Goal: Information Seeking & Learning: Compare options

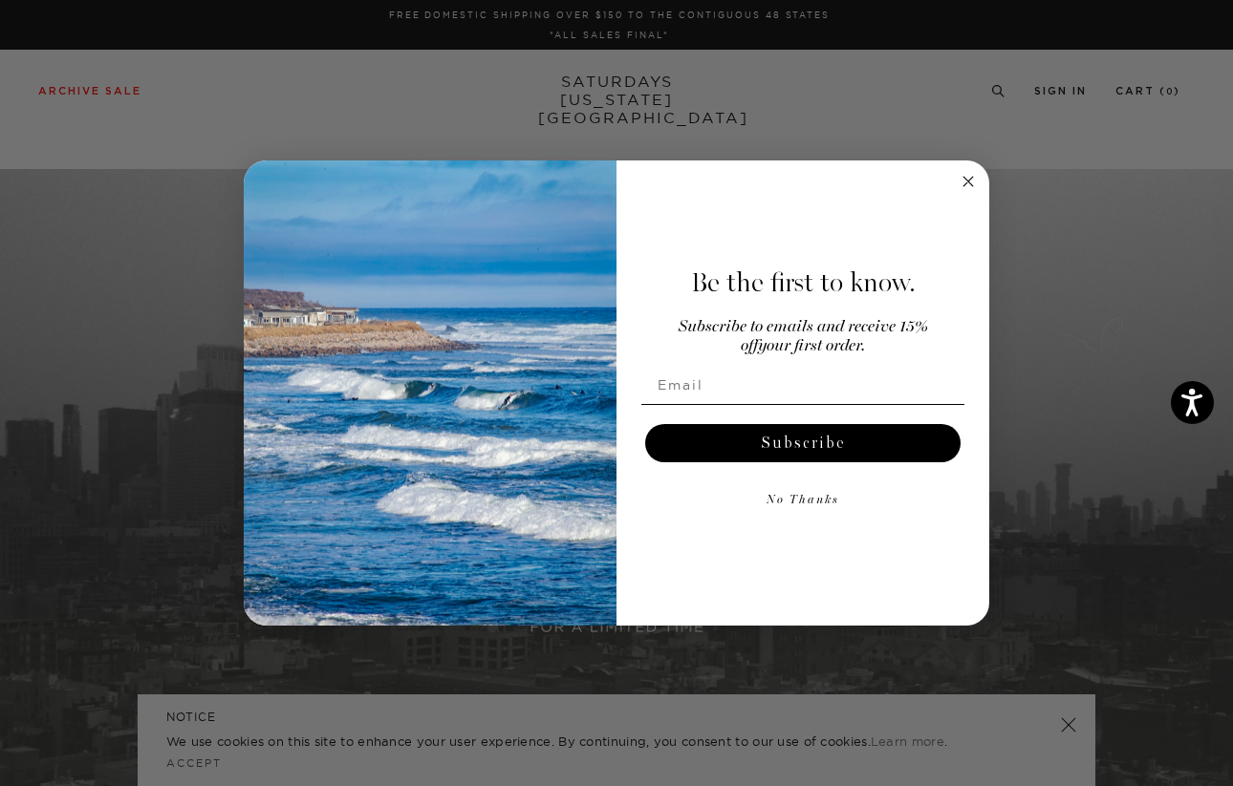
click at [968, 177] on circle "Close dialog" at bounding box center [968, 181] width 22 height 22
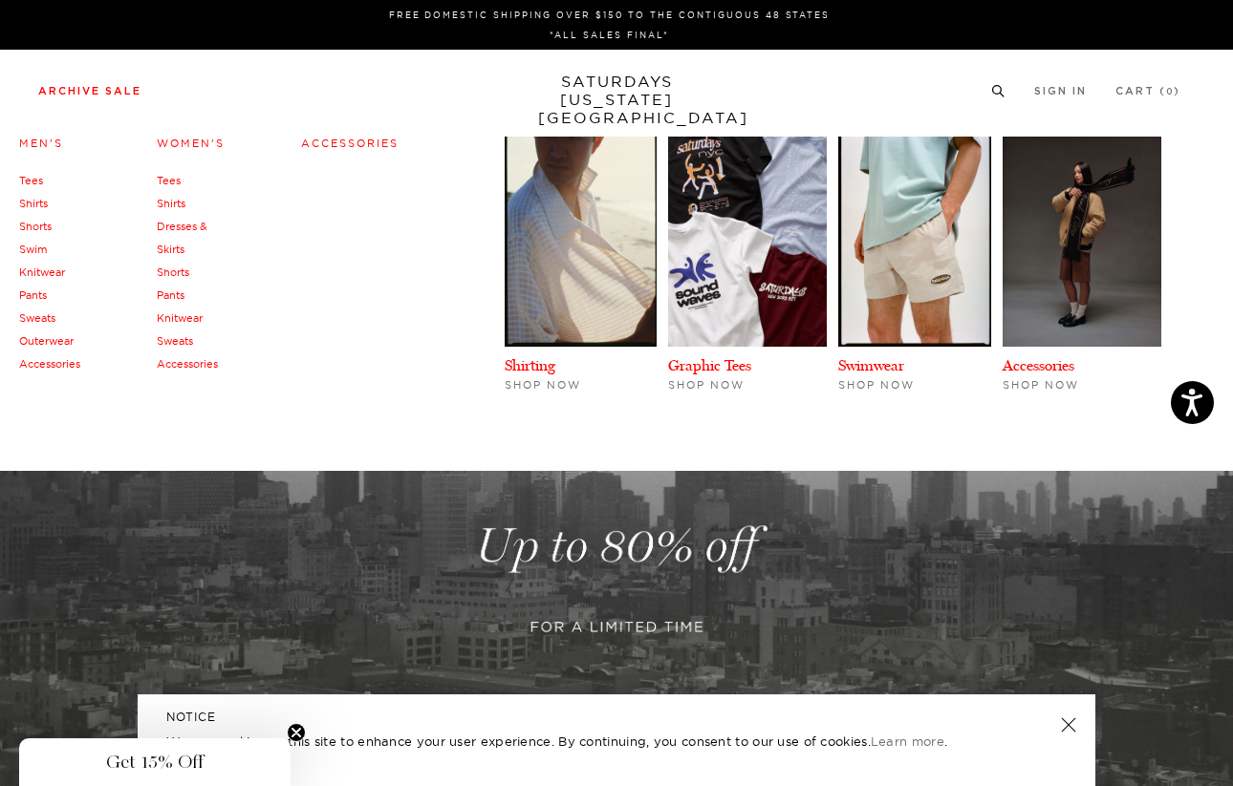
click at [204, 143] on link "Women's" at bounding box center [191, 143] width 68 height 13
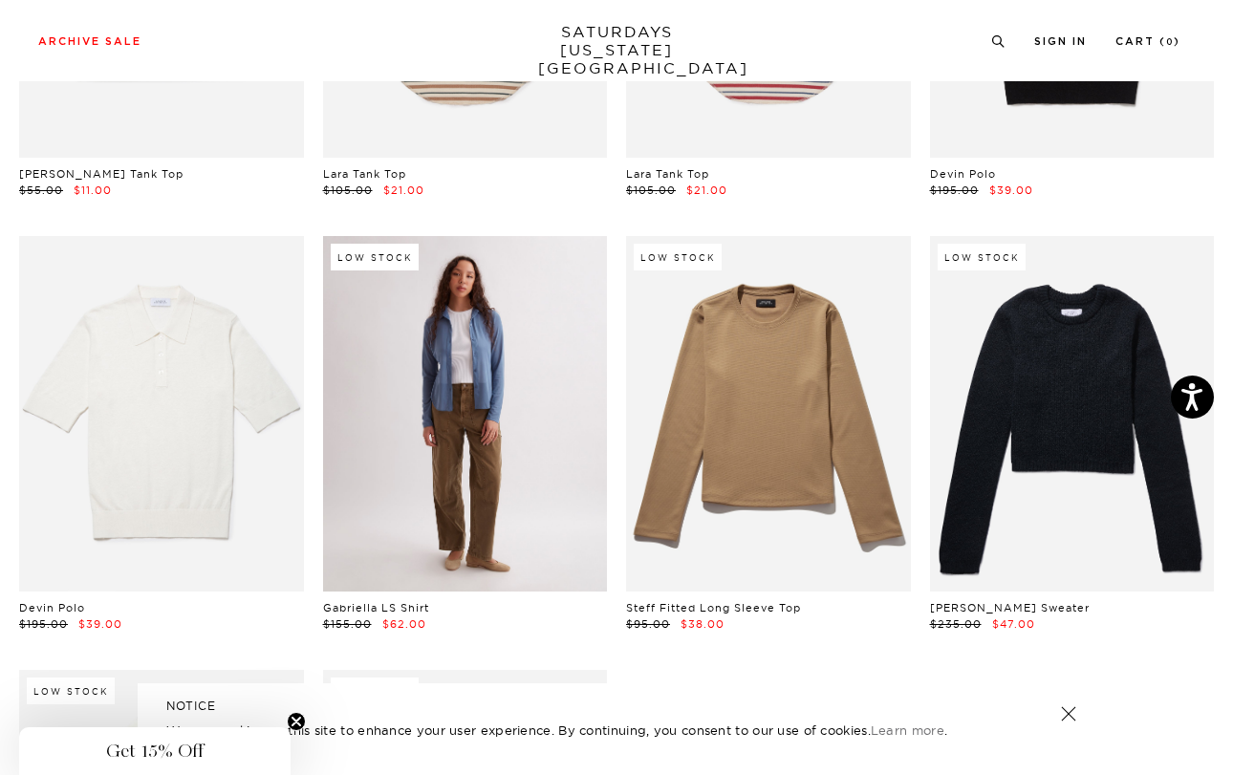
scroll to position [3447, 0]
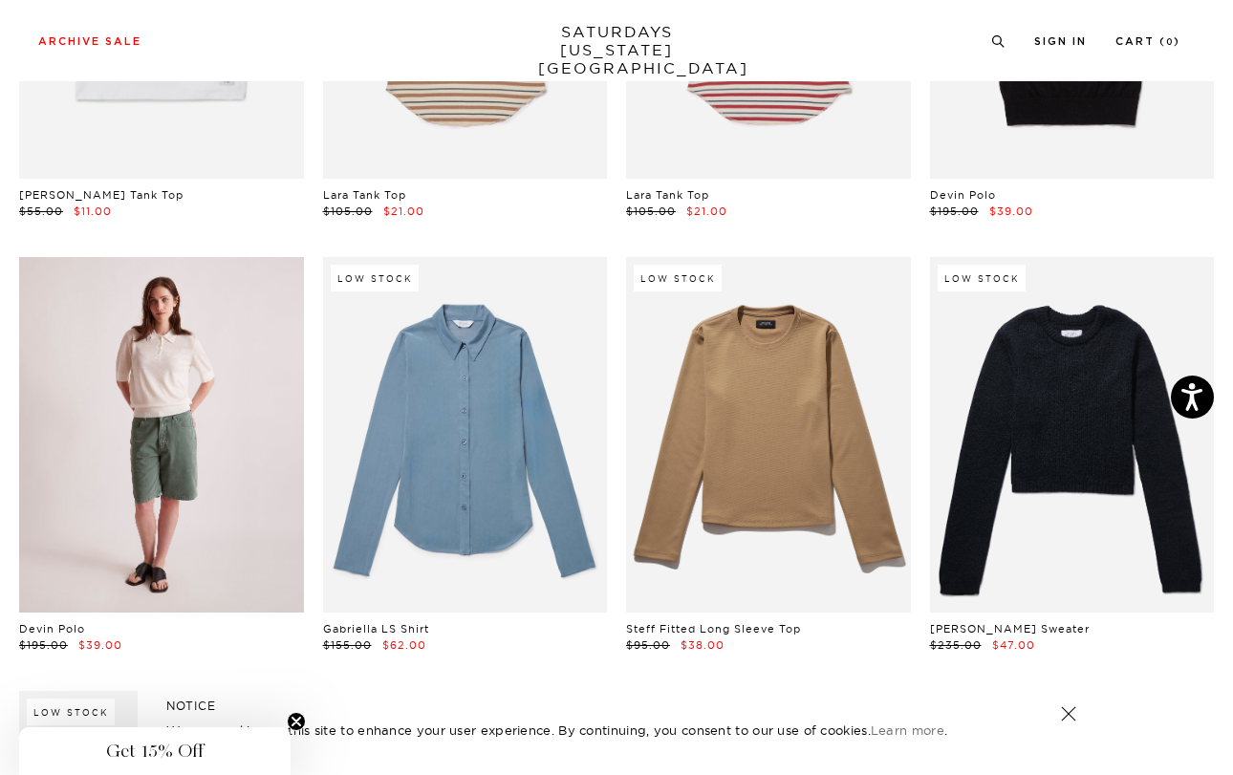
click at [159, 257] on link at bounding box center [161, 434] width 285 height 355
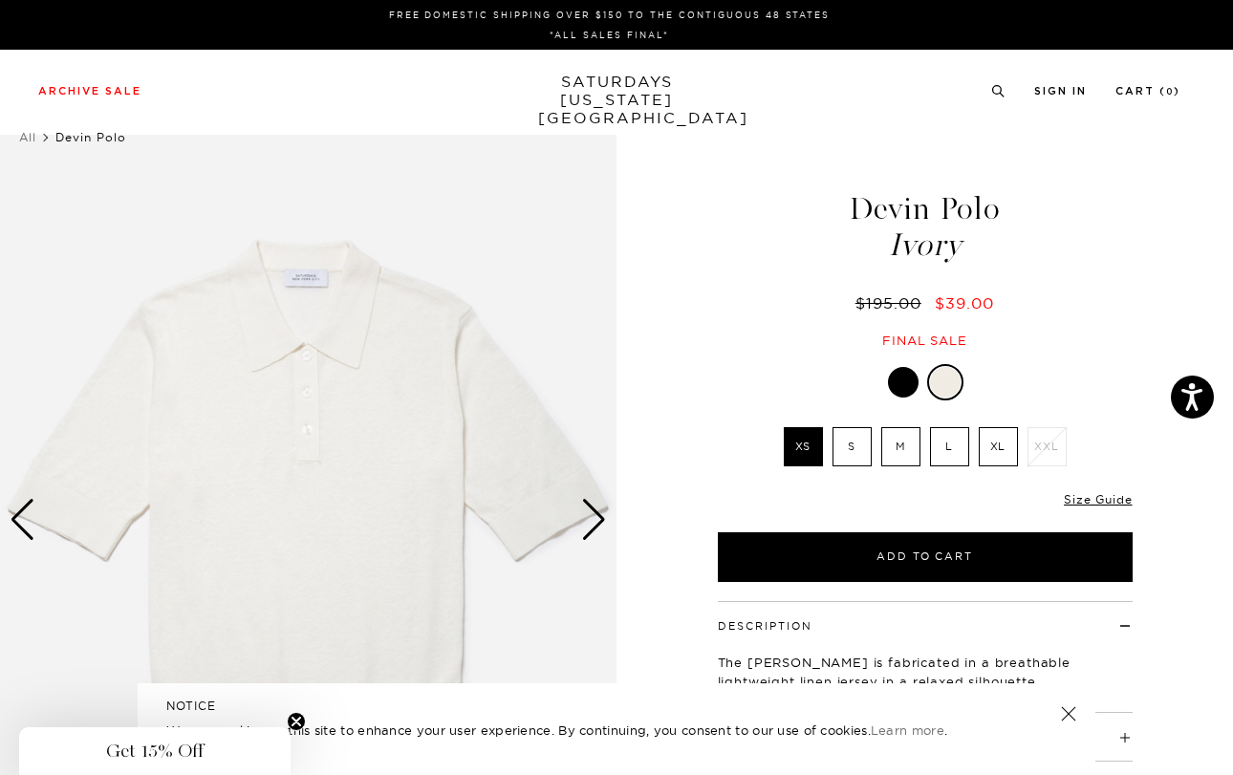
click at [591, 499] on div "Next slide" at bounding box center [594, 520] width 26 height 42
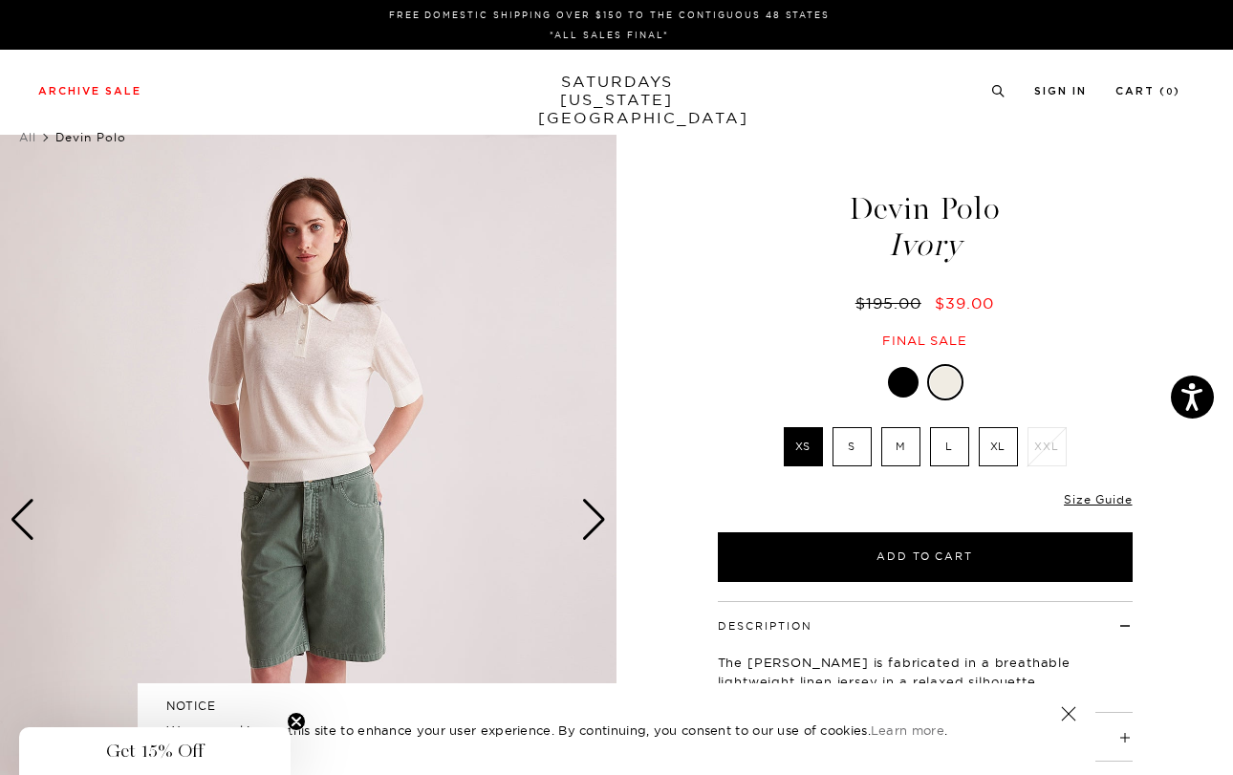
click at [591, 499] on div "Next slide" at bounding box center [594, 520] width 26 height 42
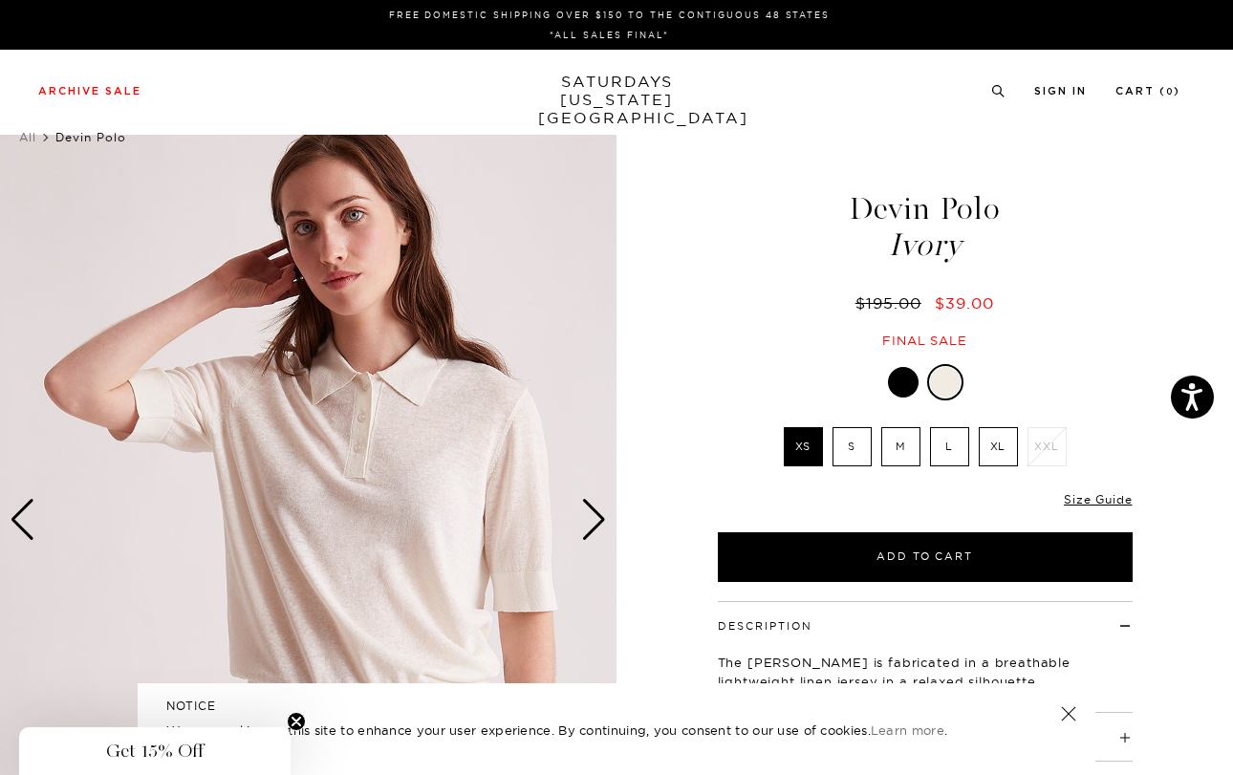
click at [591, 499] on div "Next slide" at bounding box center [594, 520] width 26 height 42
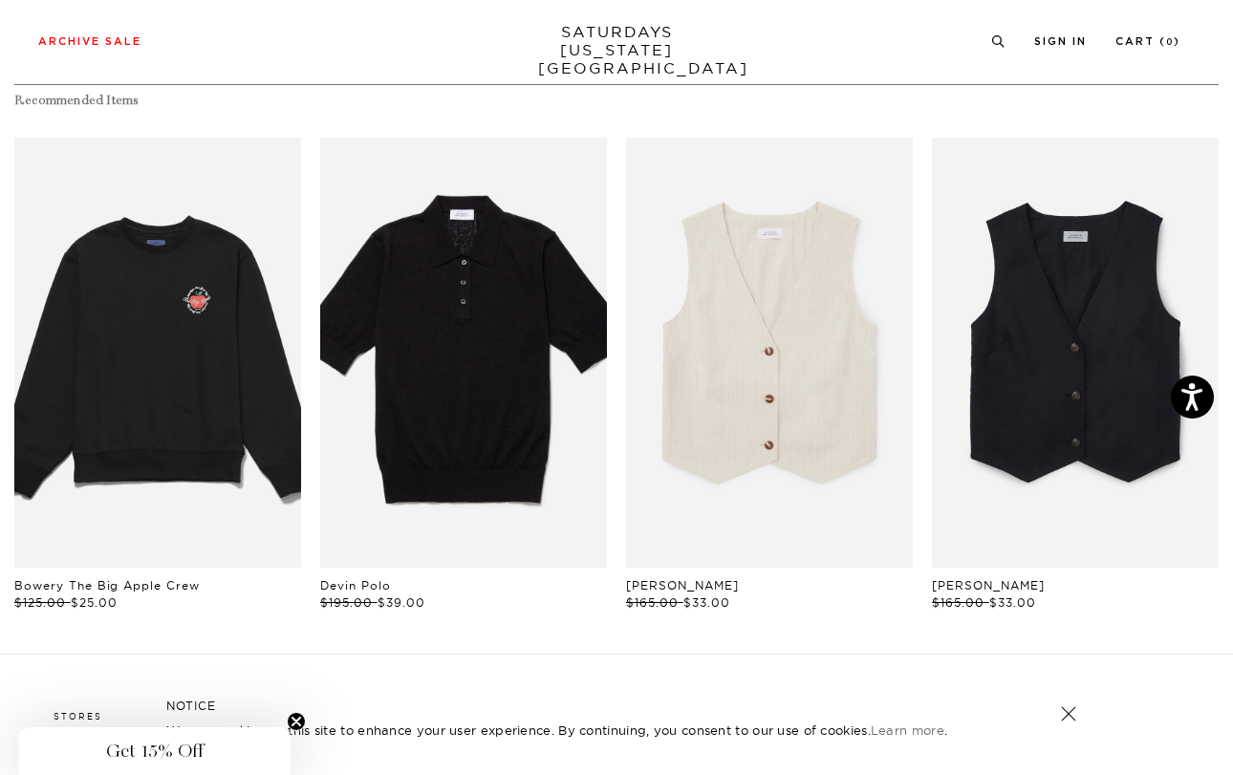
scroll to position [864, 0]
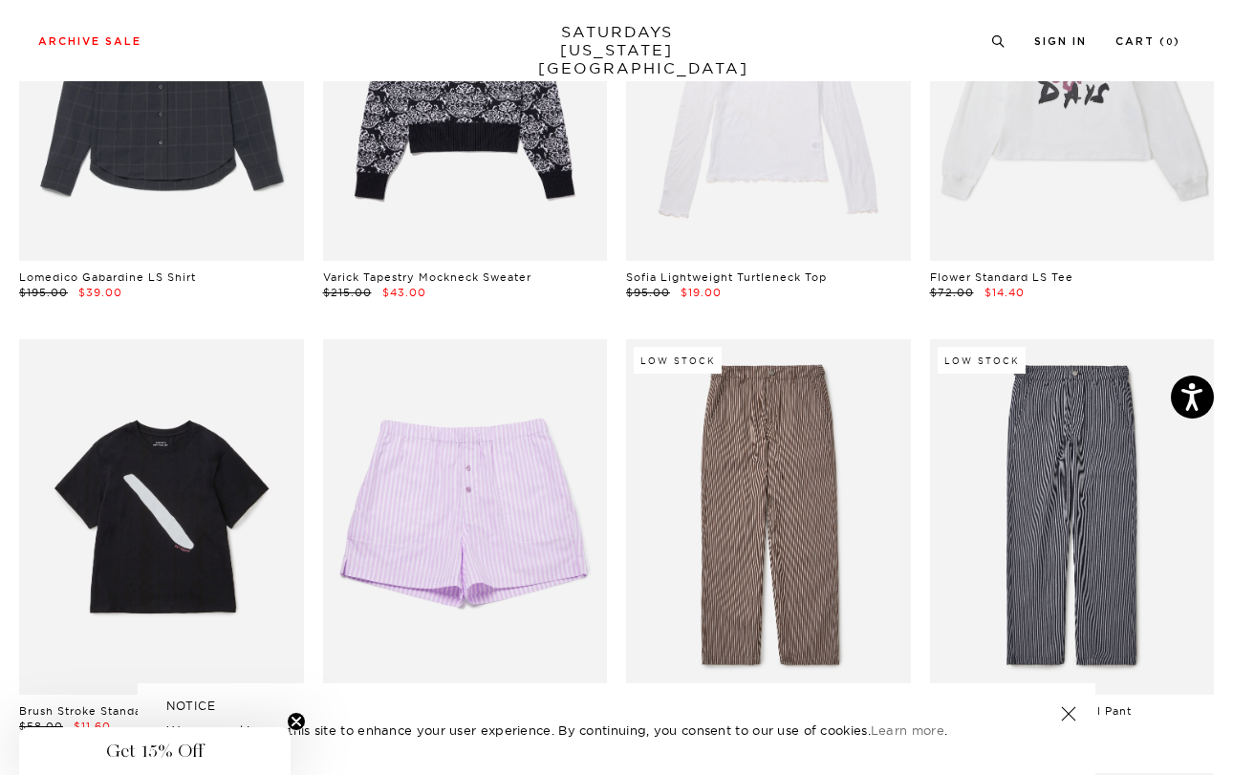
scroll to position [716, 0]
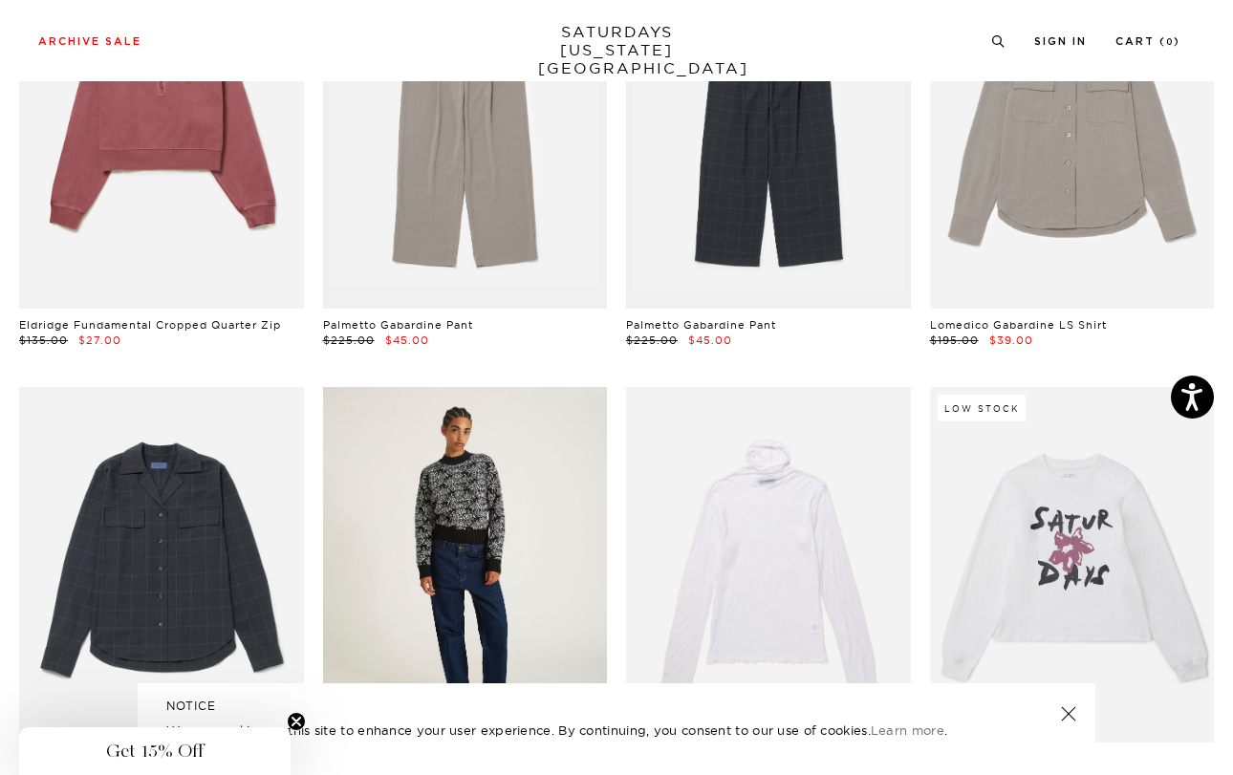
click at [493, 439] on link at bounding box center [465, 564] width 285 height 355
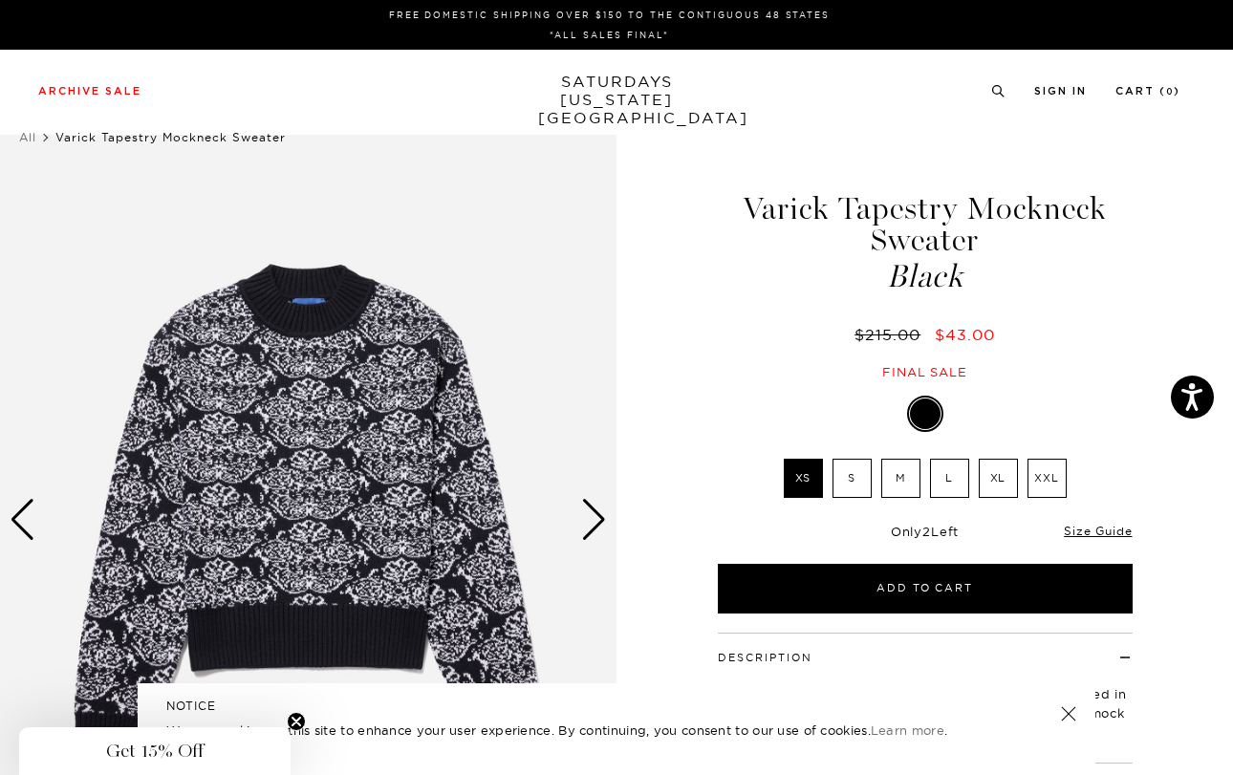
click at [595, 499] on div "Next slide" at bounding box center [594, 520] width 26 height 42
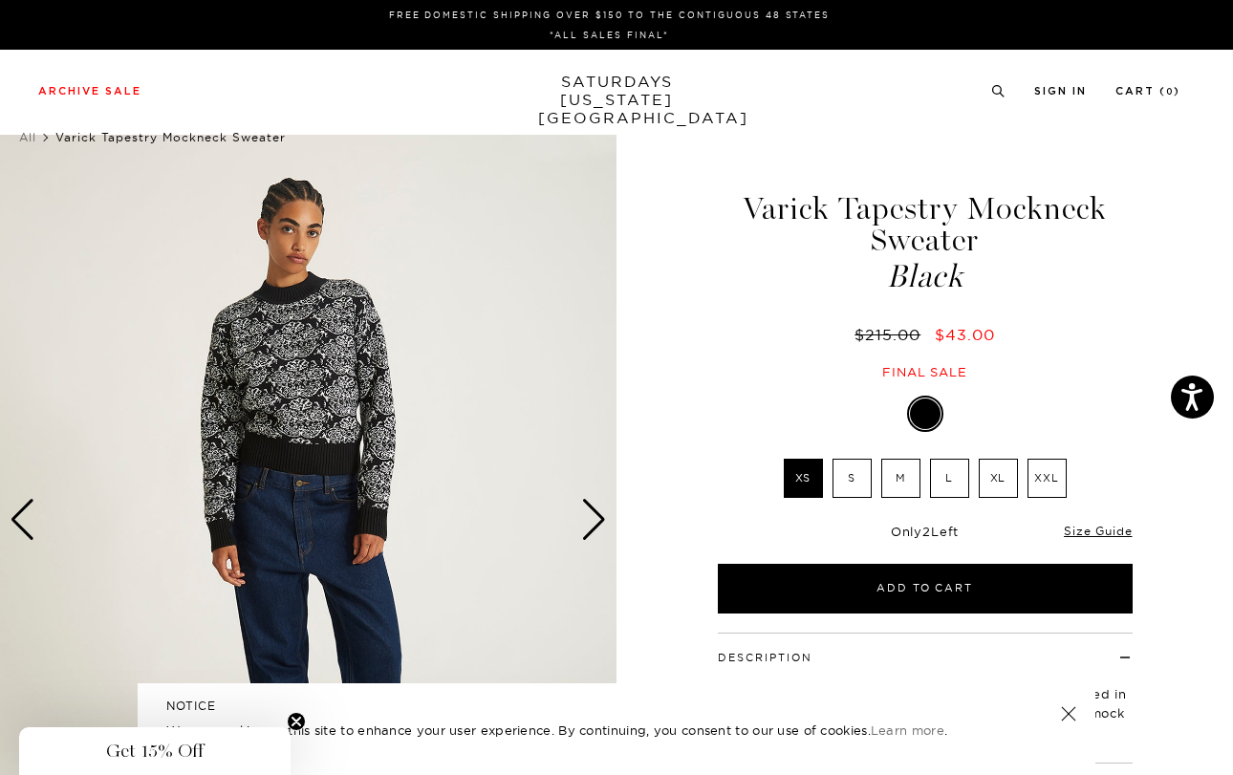
click at [595, 499] on div "Next slide" at bounding box center [594, 520] width 26 height 42
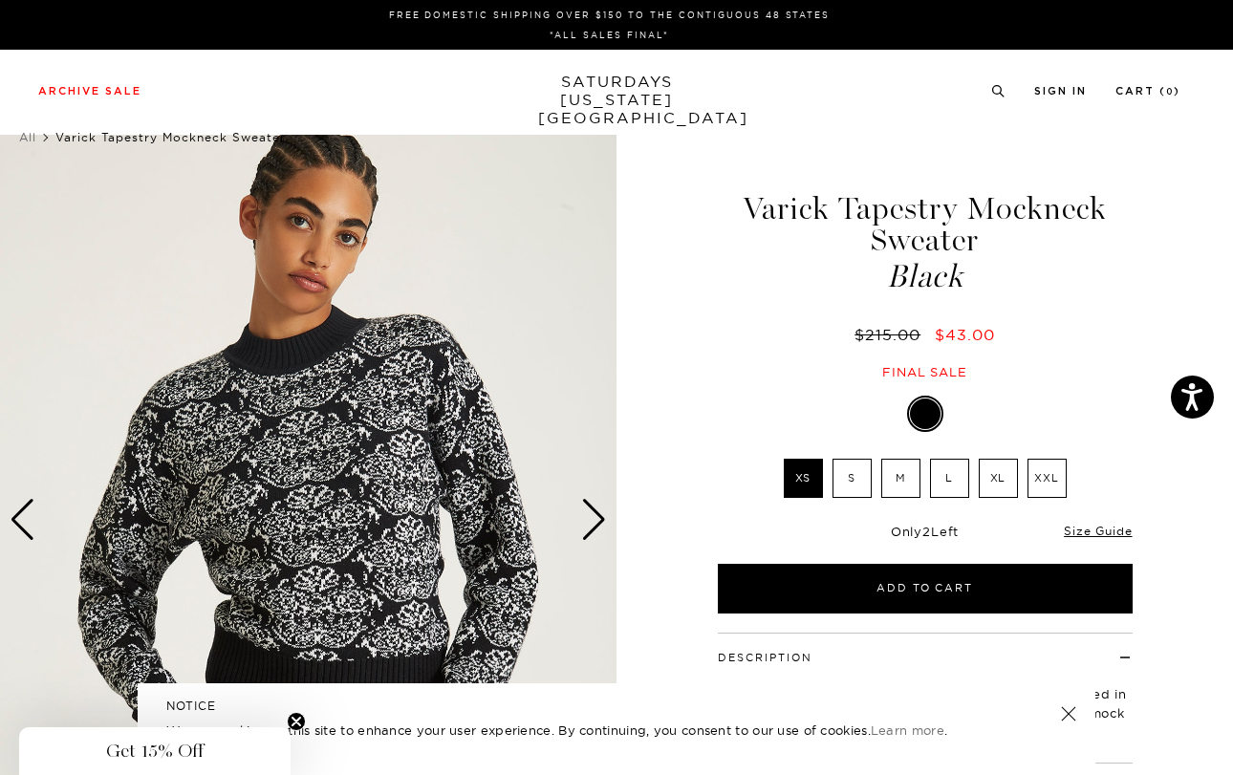
click at [595, 499] on div "Next slide" at bounding box center [594, 520] width 26 height 42
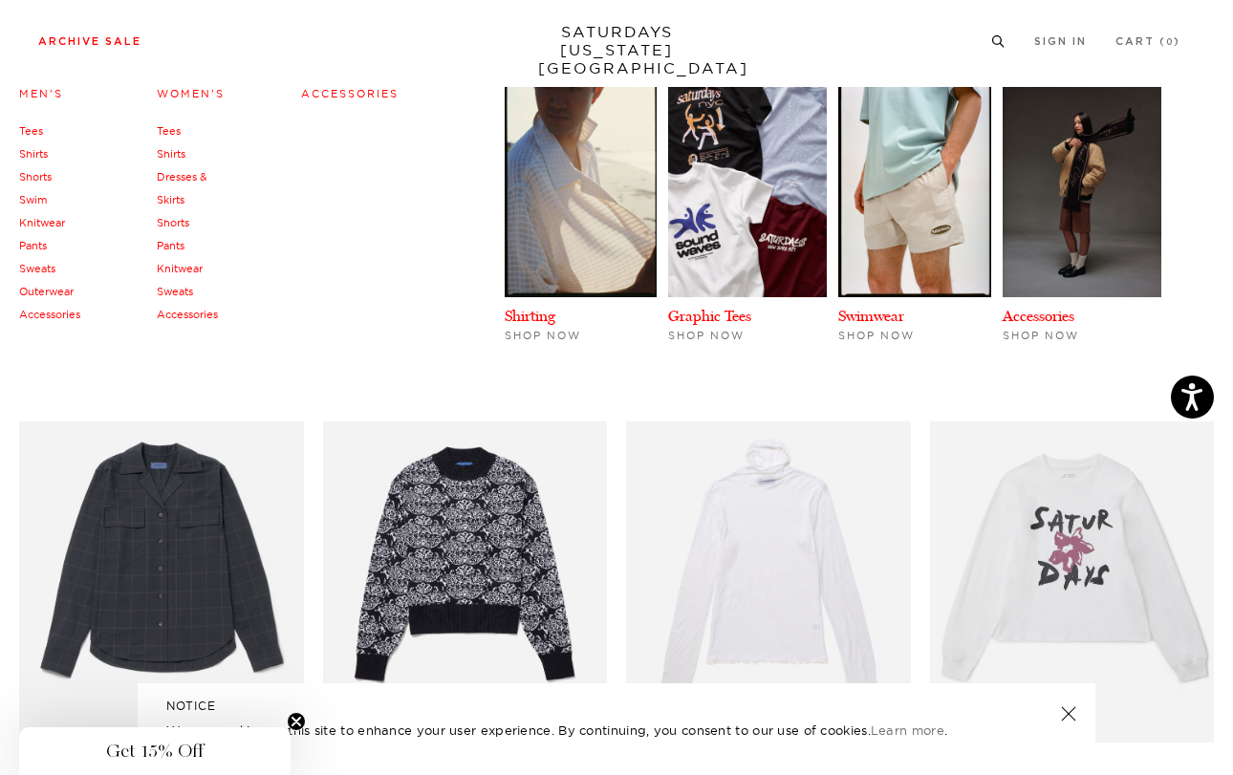
click at [63, 94] on link "Men's" at bounding box center [41, 93] width 44 height 13
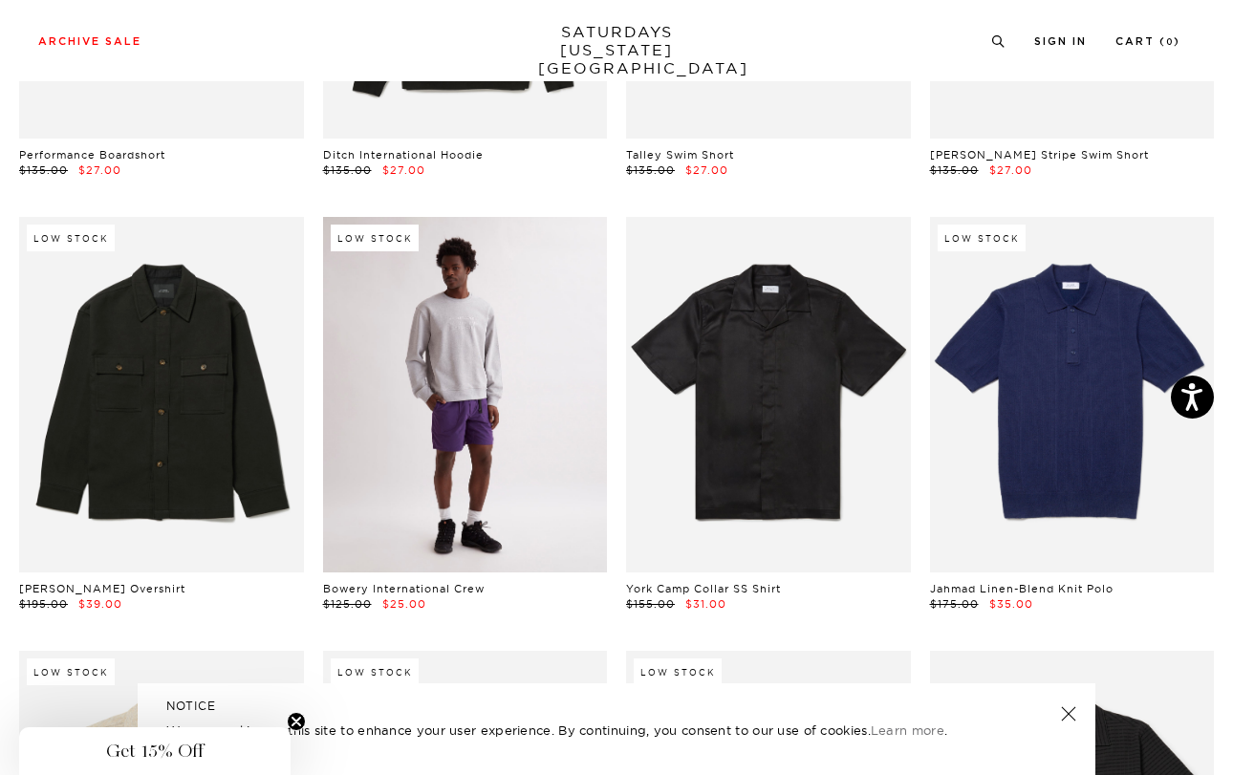
scroll to position [1756, 0]
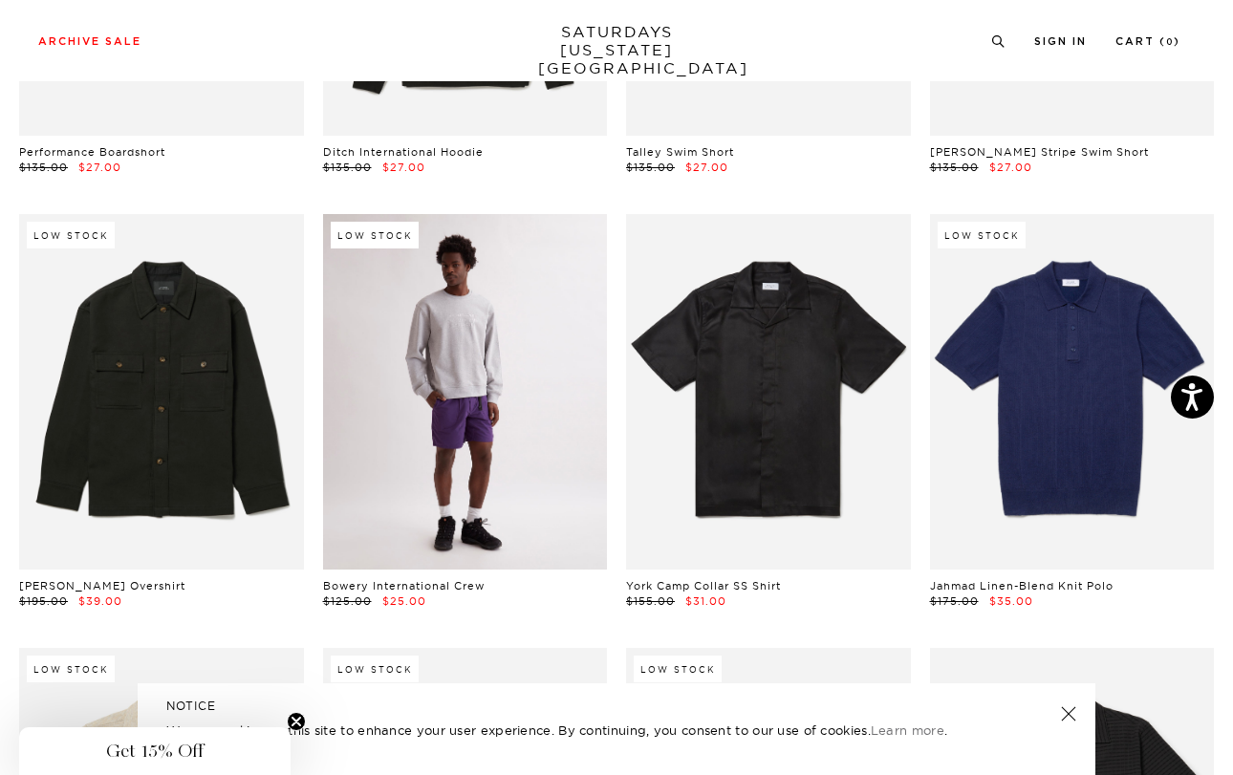
click at [499, 329] on link at bounding box center [465, 391] width 285 height 355
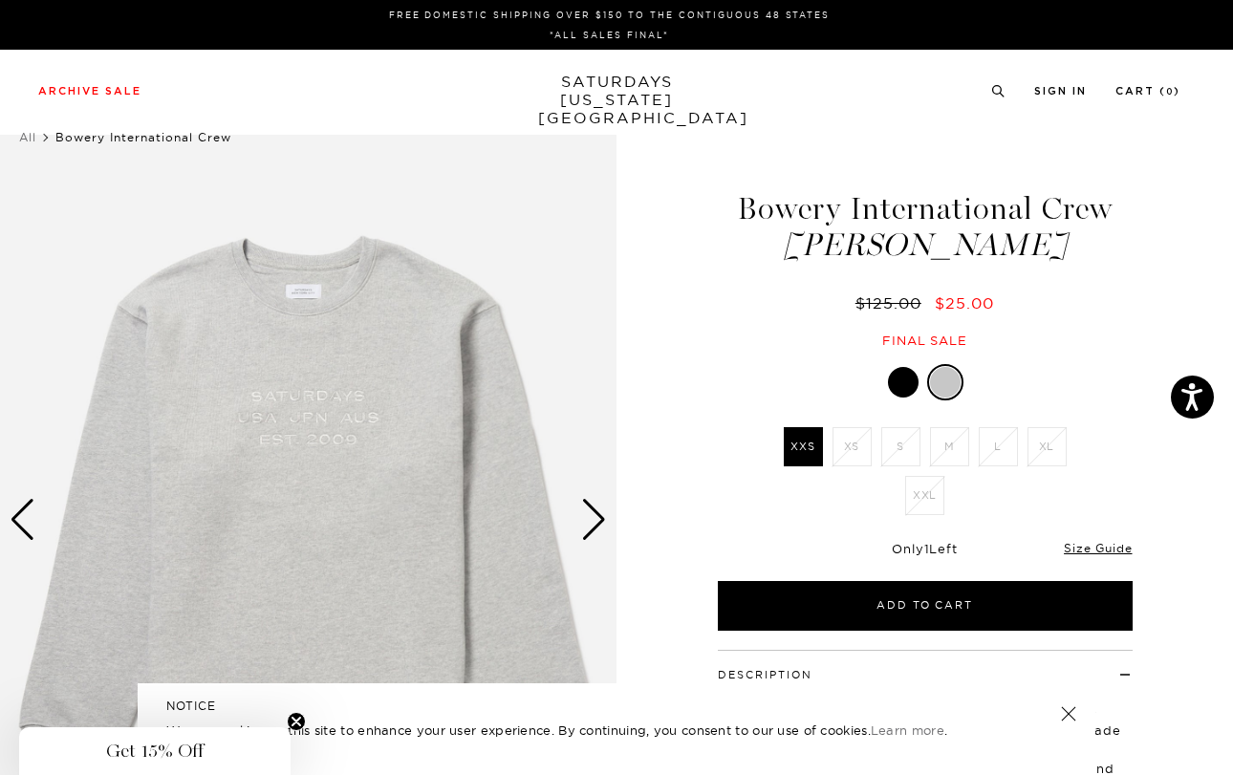
click at [597, 499] on div "Next slide" at bounding box center [594, 520] width 26 height 42
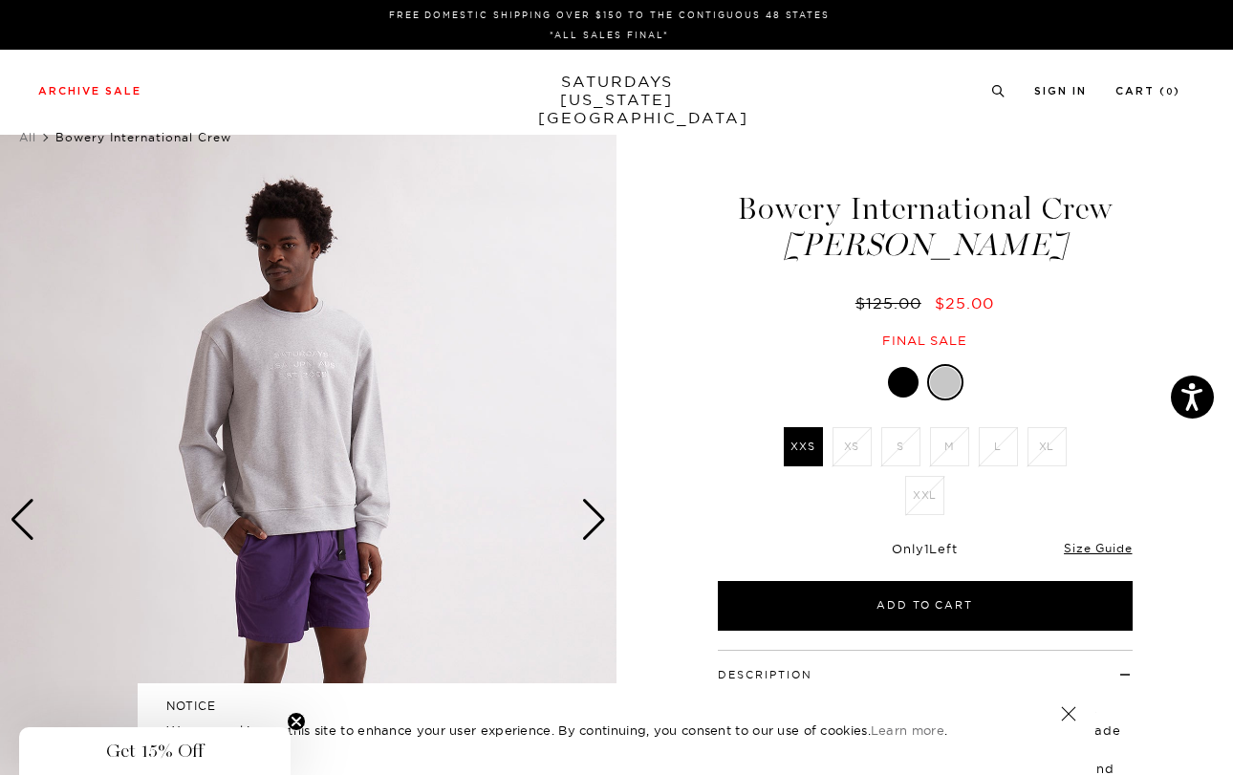
click at [597, 499] on div "Next slide" at bounding box center [594, 520] width 26 height 42
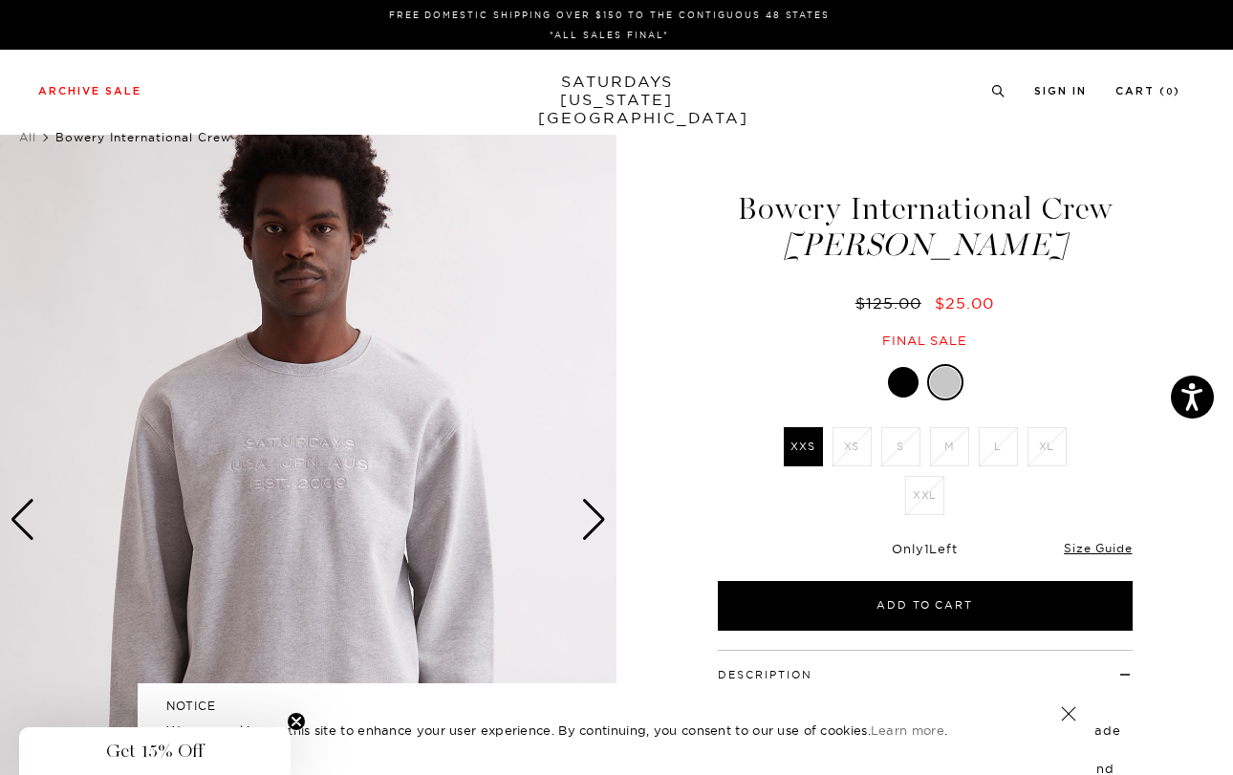
click at [597, 499] on div "Next slide" at bounding box center [594, 520] width 26 height 42
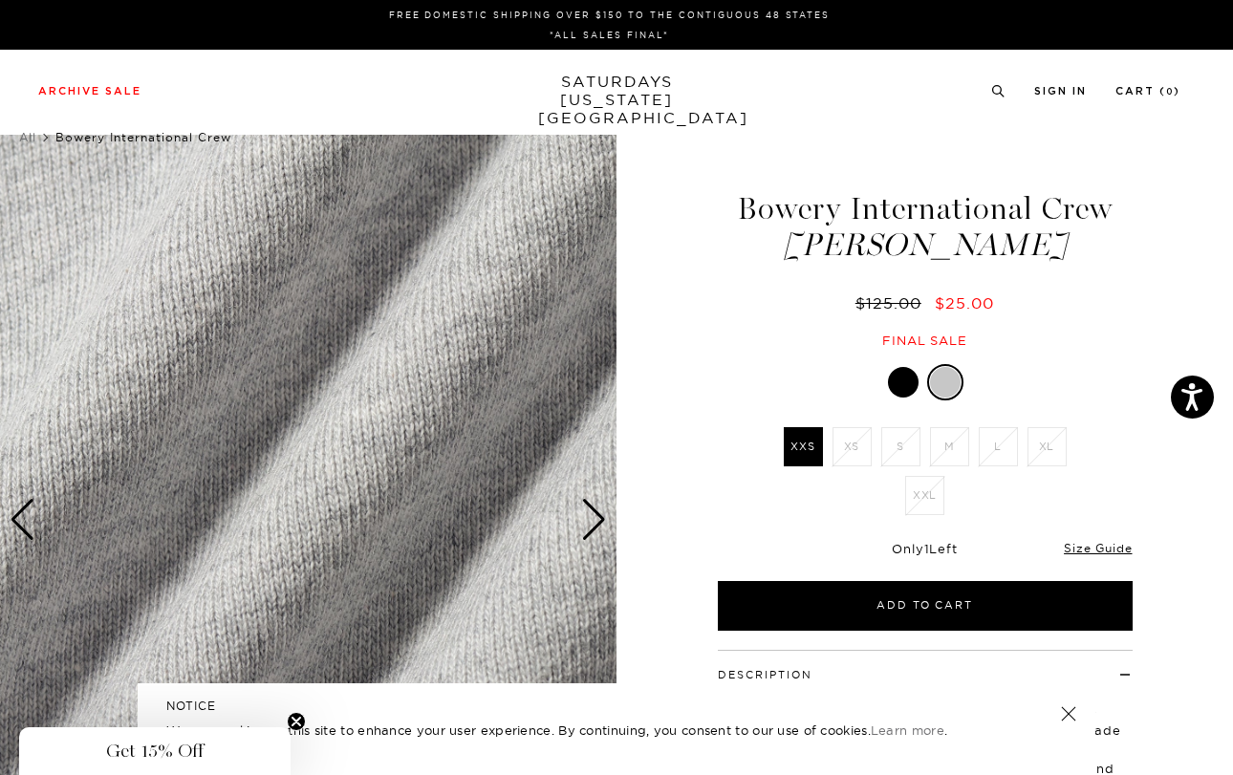
click at [597, 499] on div "Next slide" at bounding box center [594, 520] width 26 height 42
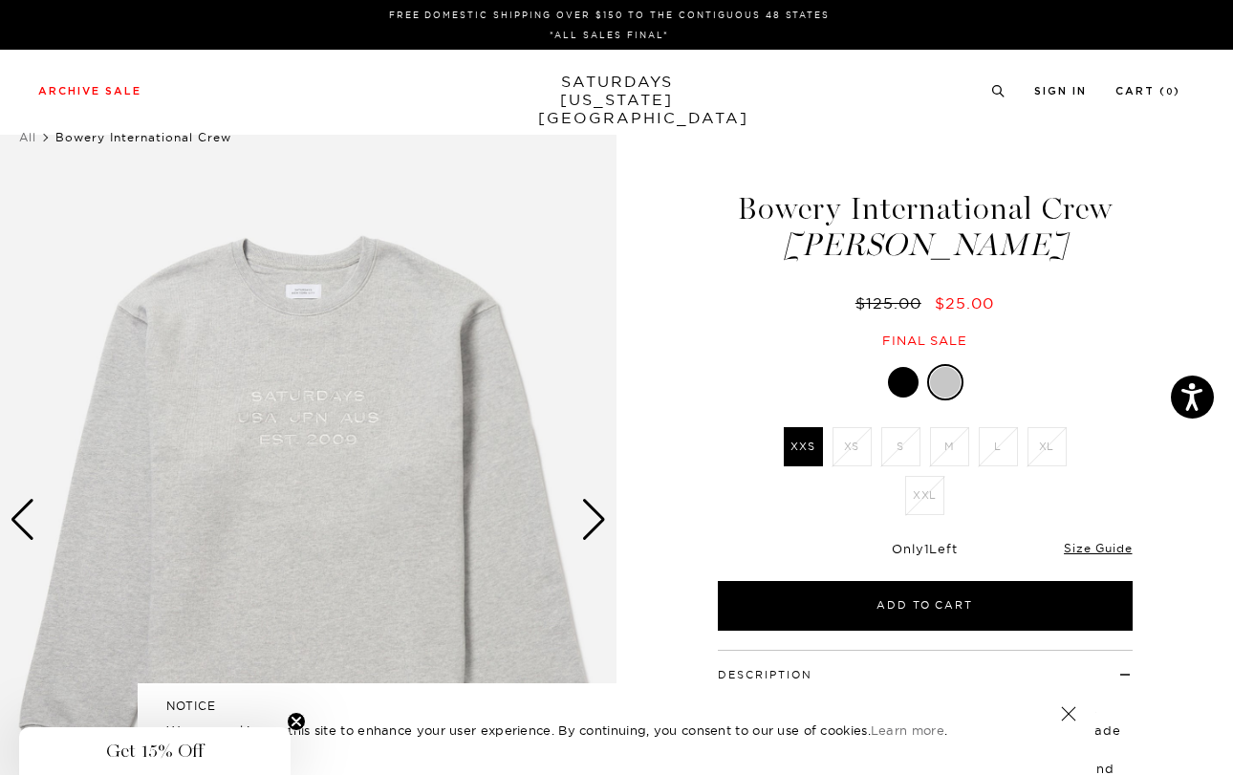
click at [311, 414] on img at bounding box center [308, 520] width 616 height 770
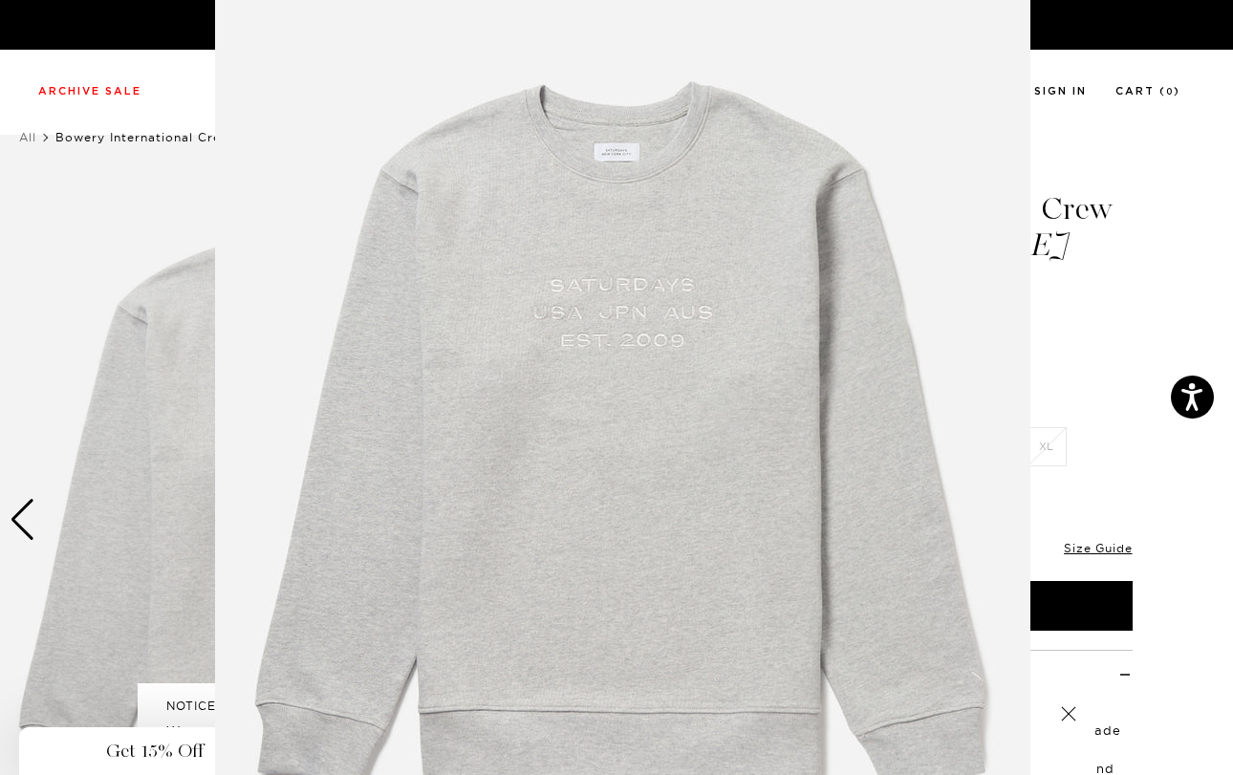
click at [640, 306] on img at bounding box center [622, 442] width 815 height 978
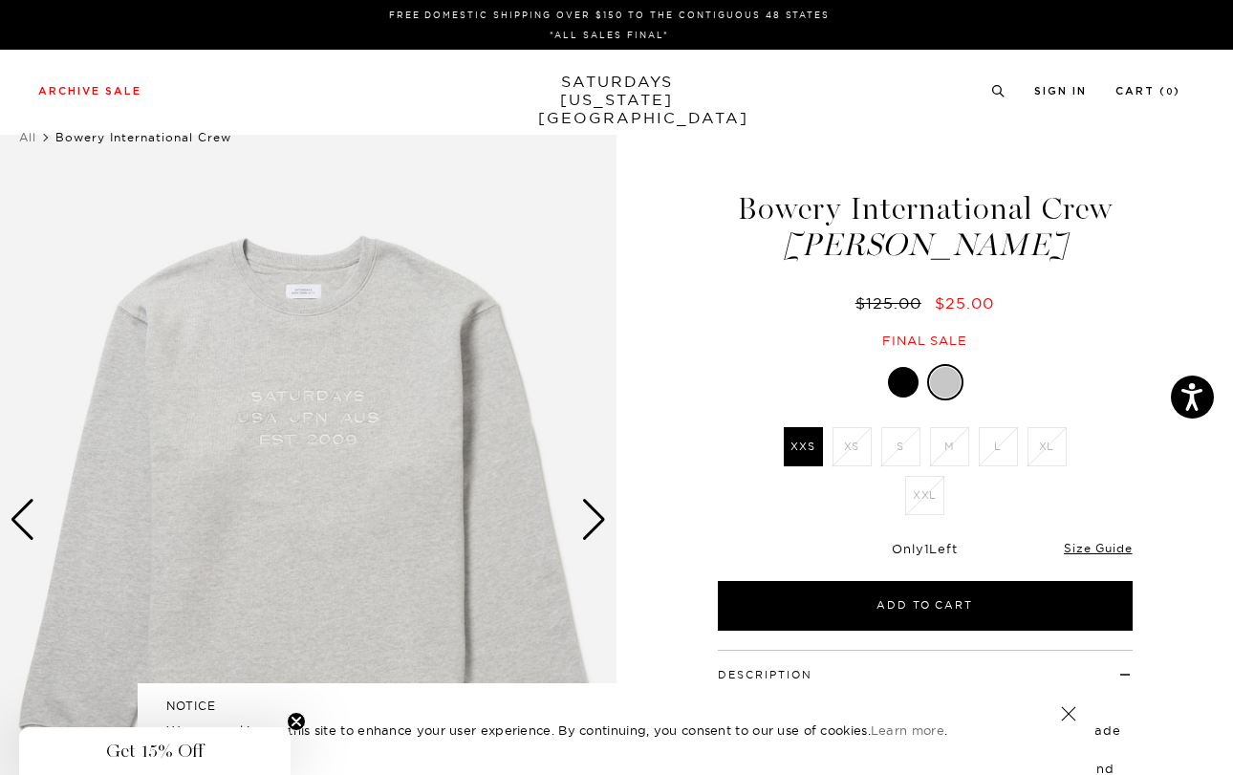
click at [640, 306] on div "1 / 4 Bowery International Crew" at bounding box center [616, 579] width 1233 height 889
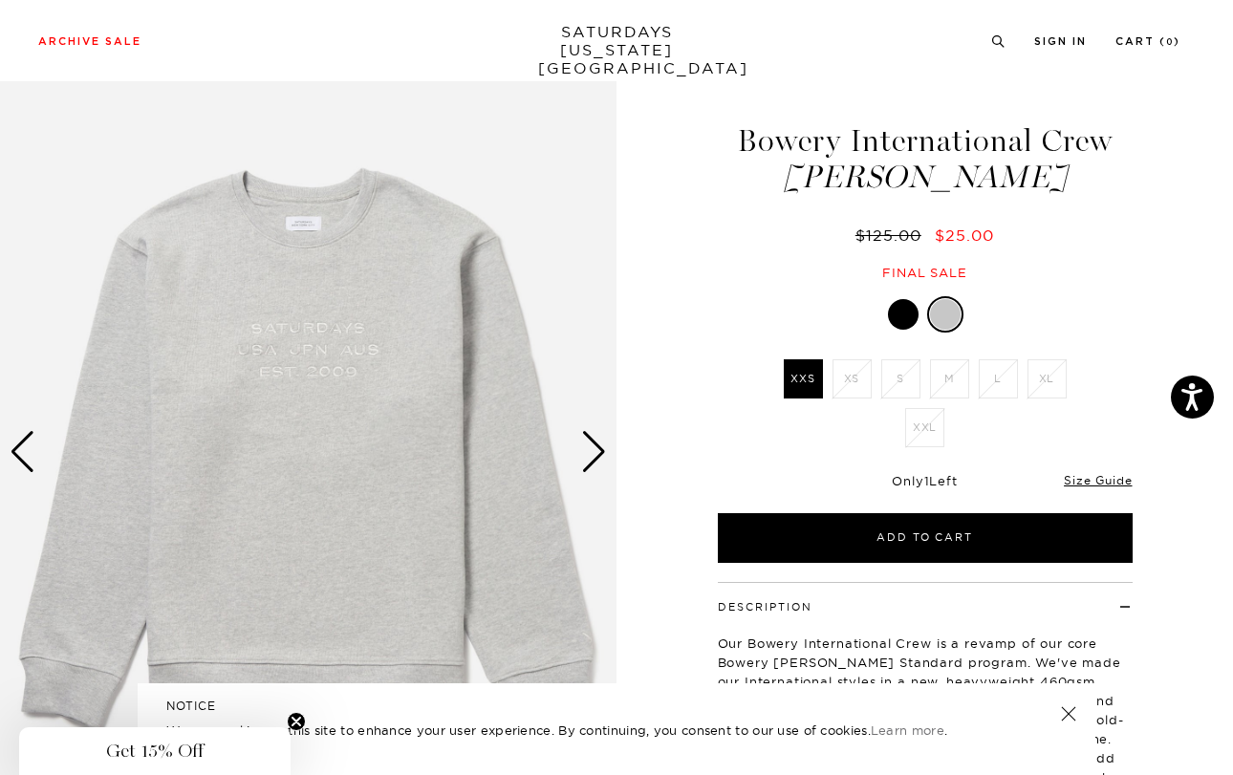
scroll to position [68, 0]
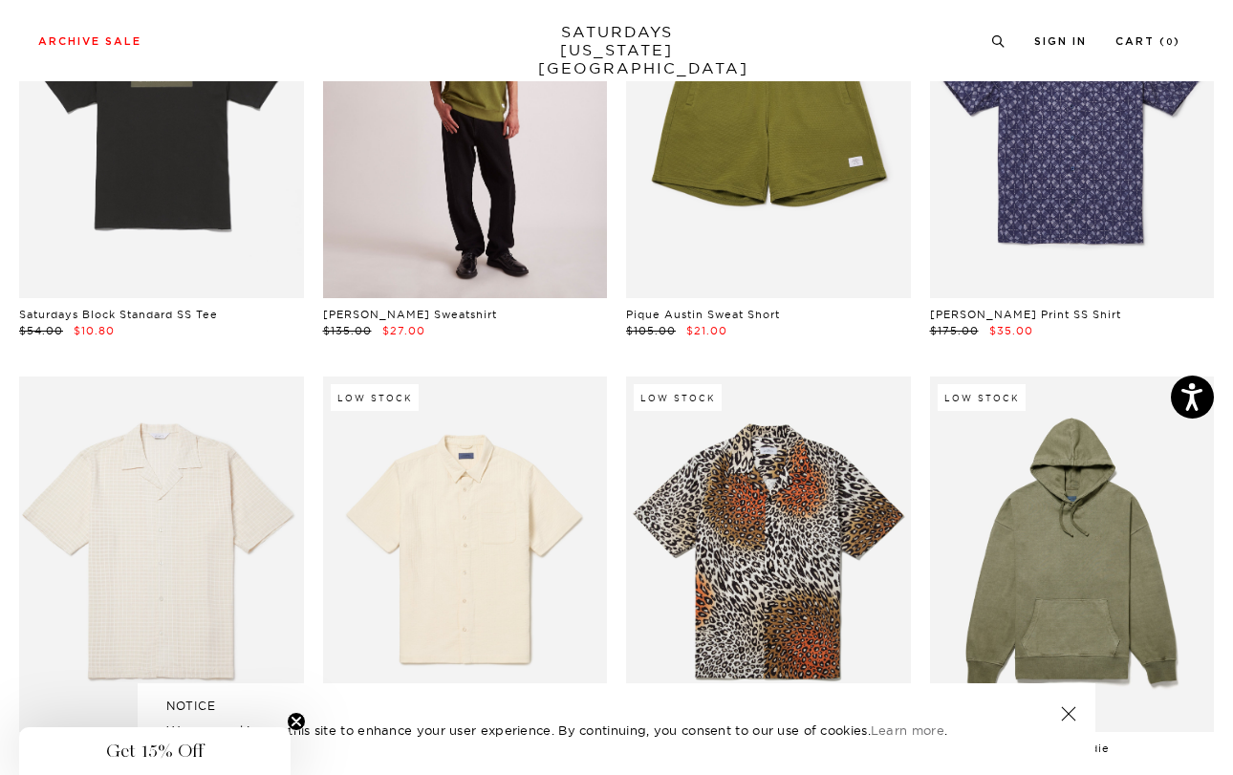
scroll to position [6798, 0]
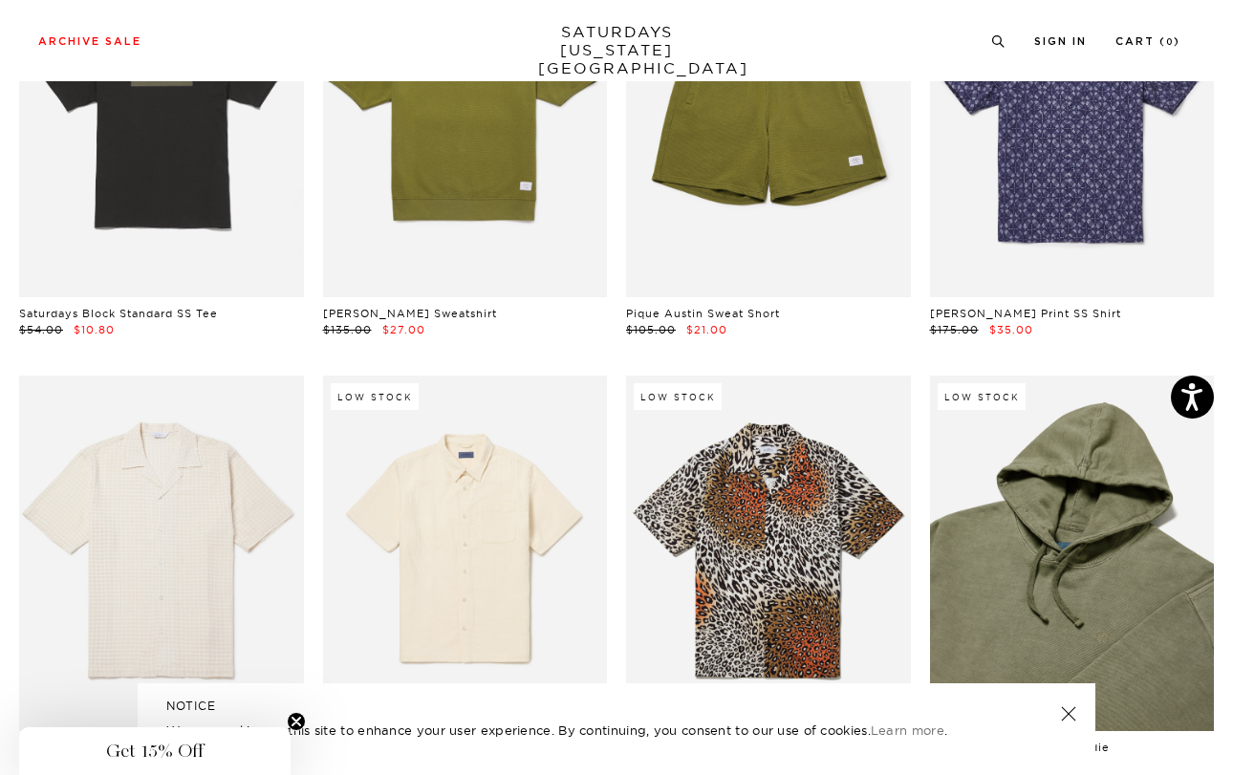
click at [1032, 376] on link at bounding box center [1072, 553] width 285 height 355
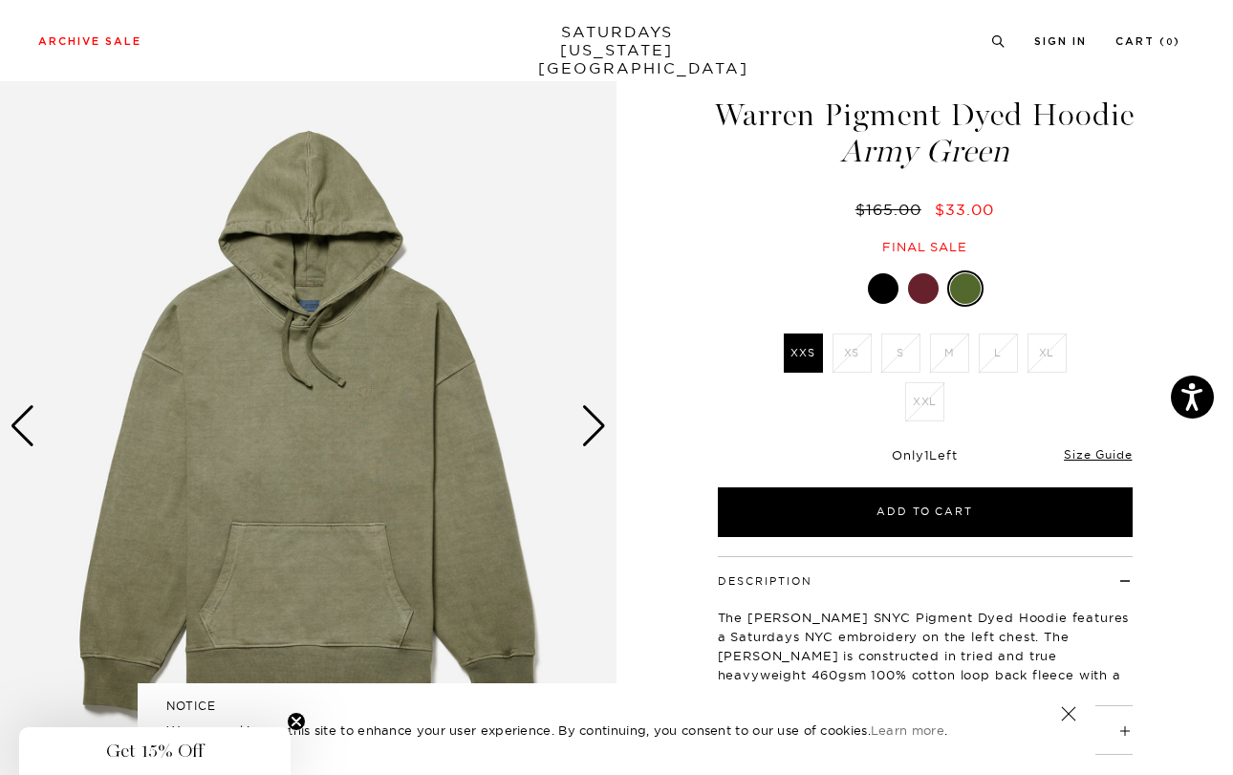
scroll to position [103, 0]
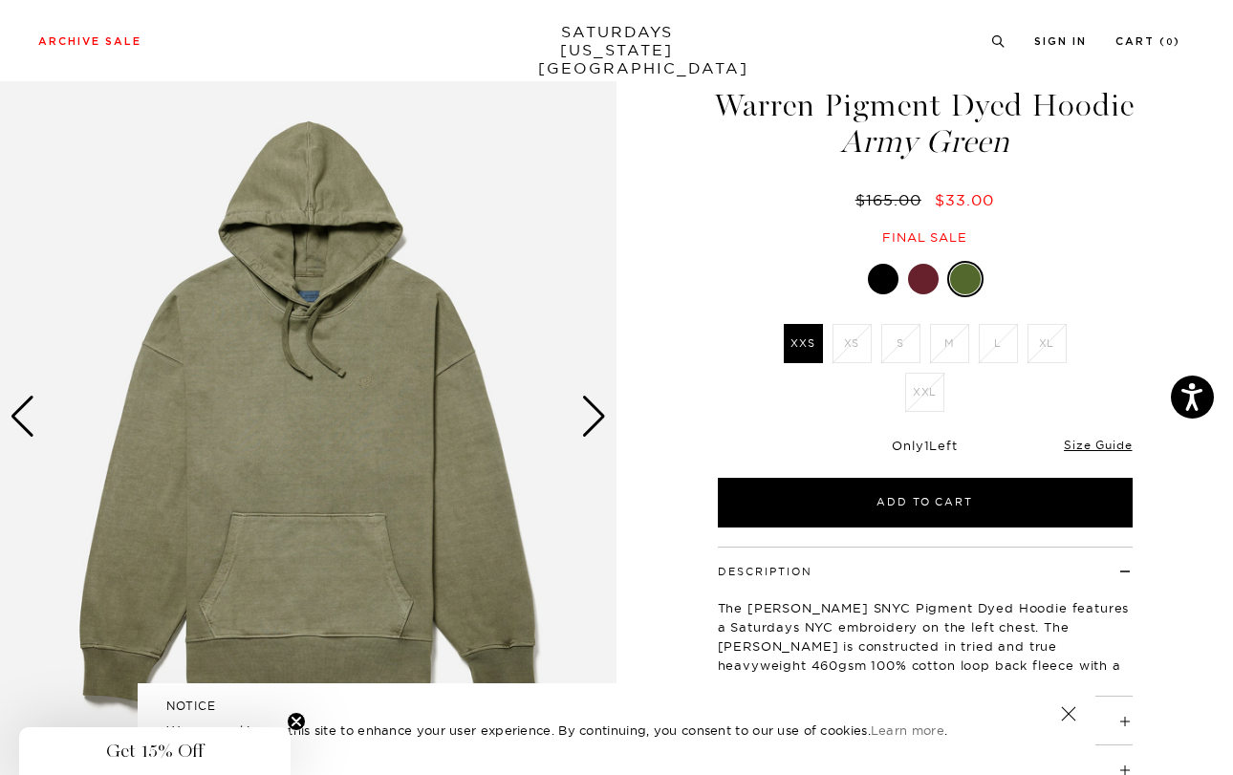
click at [308, 333] on img at bounding box center [308, 417] width 616 height 770
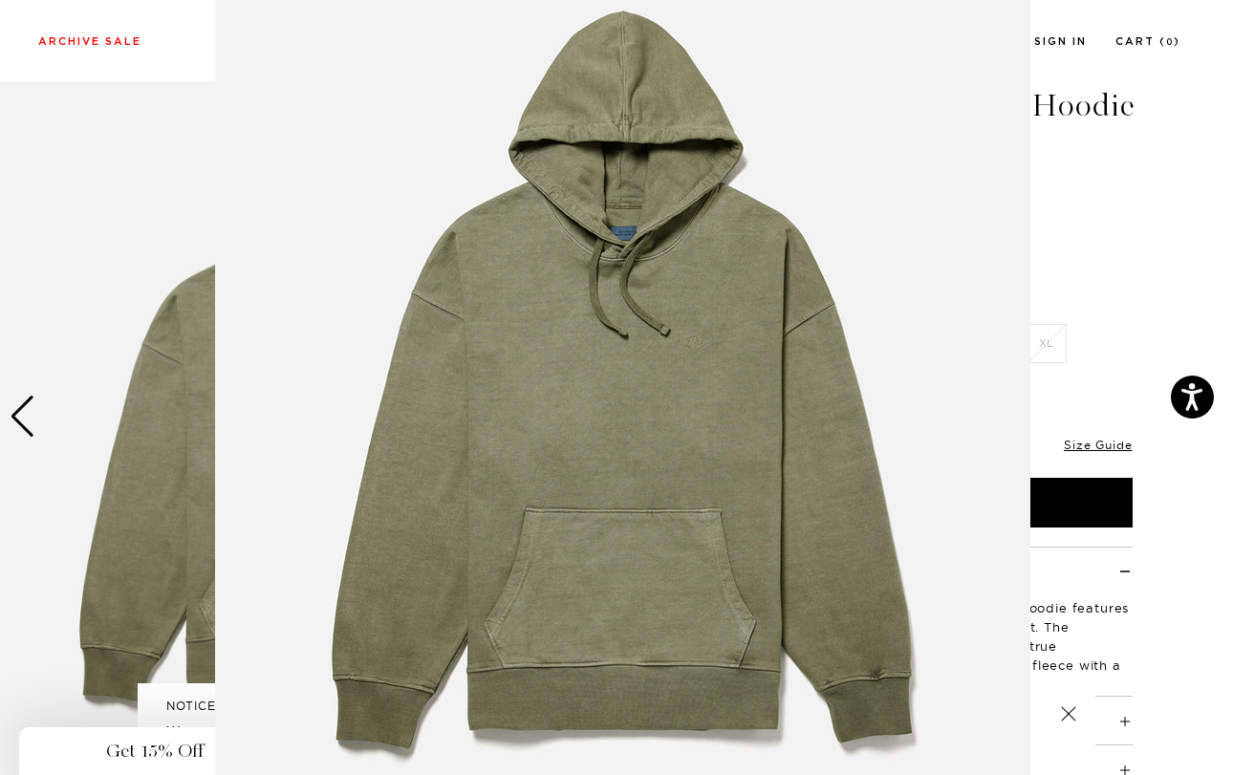
click at [643, 419] on img at bounding box center [622, 386] width 815 height 978
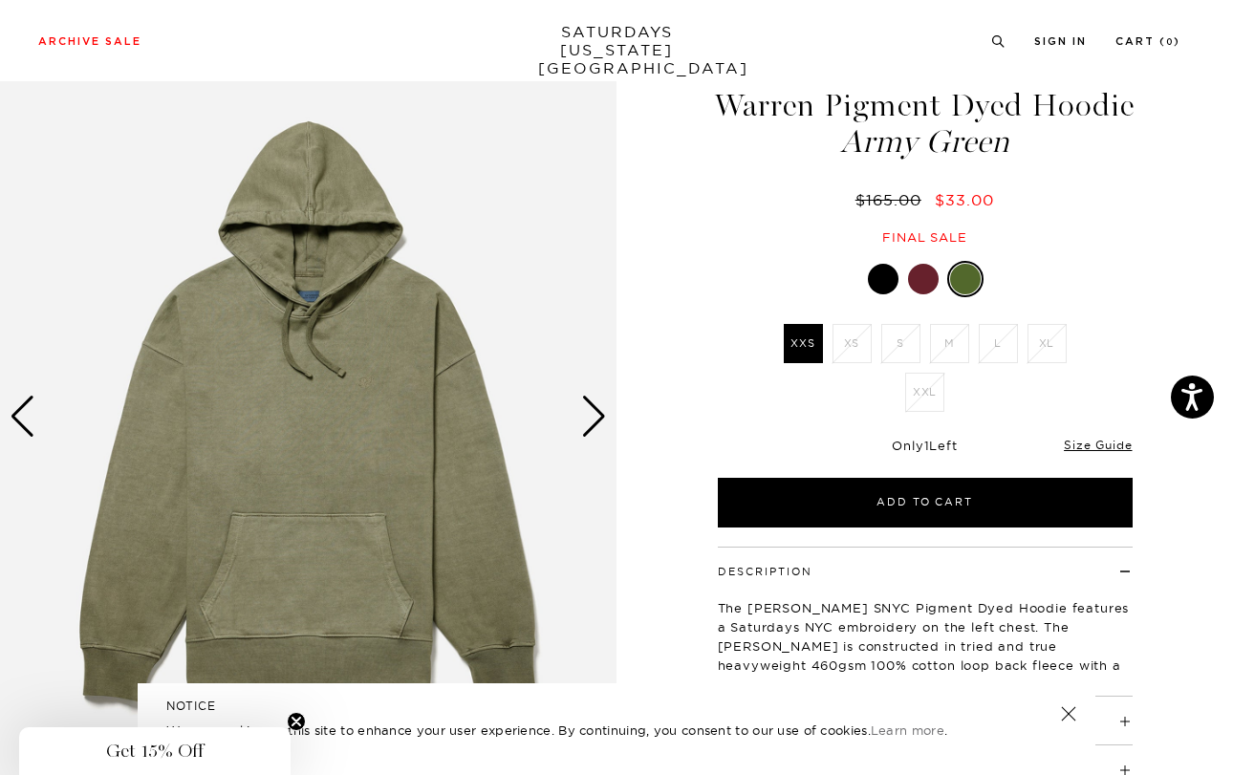
click at [591, 396] on div "Next slide" at bounding box center [594, 417] width 26 height 42
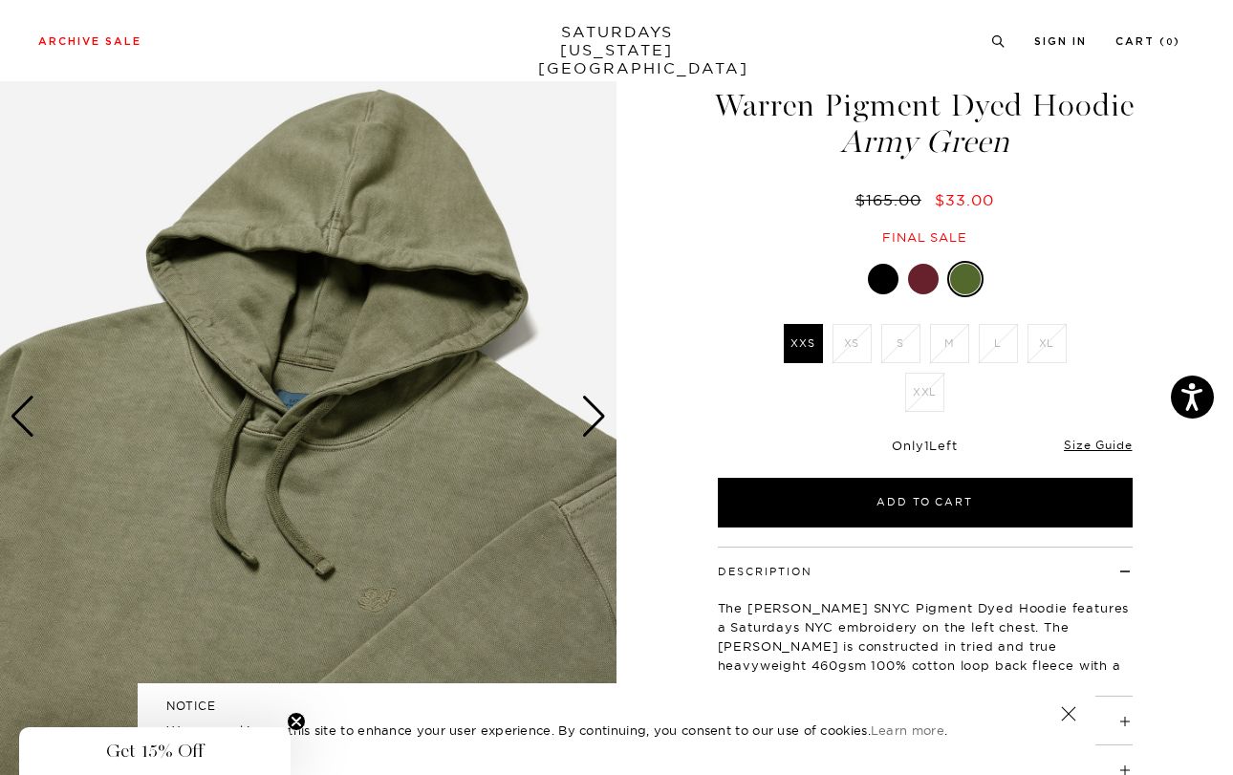
click at [591, 396] on div "Next slide" at bounding box center [594, 417] width 26 height 42
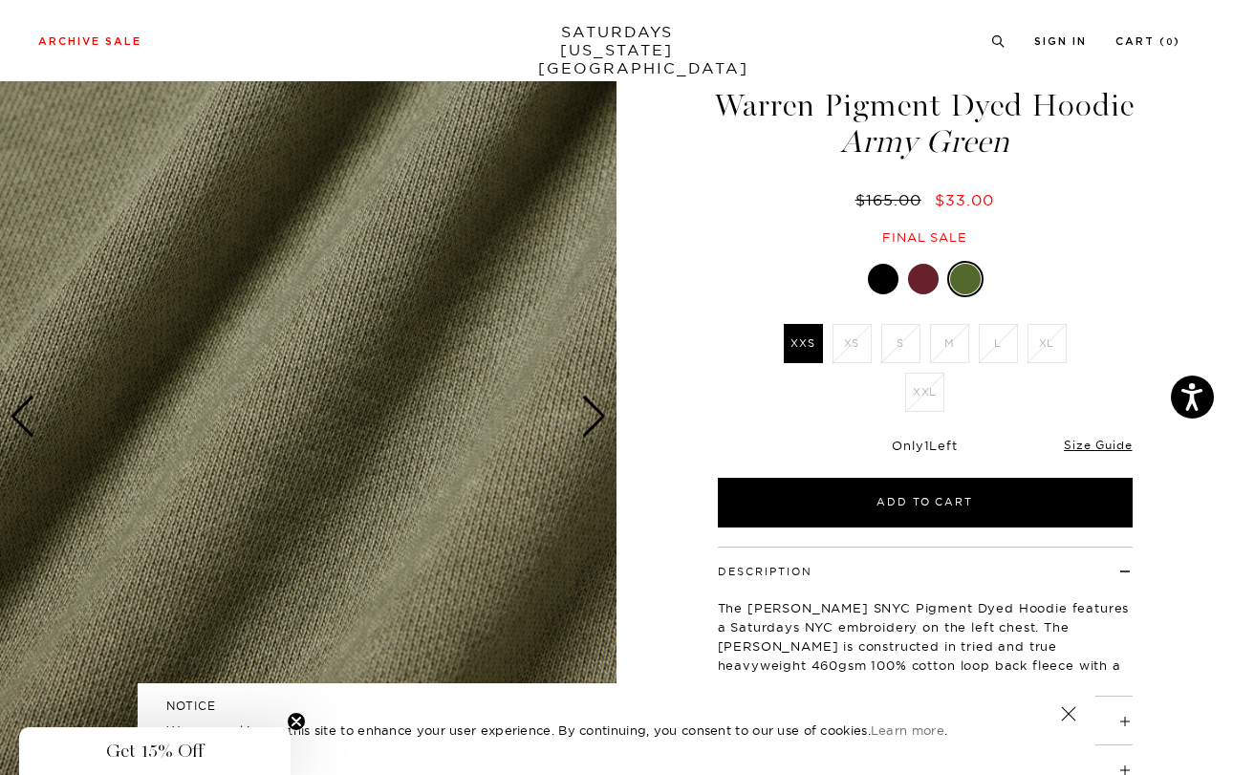
click at [591, 396] on div "Next slide" at bounding box center [594, 417] width 26 height 42
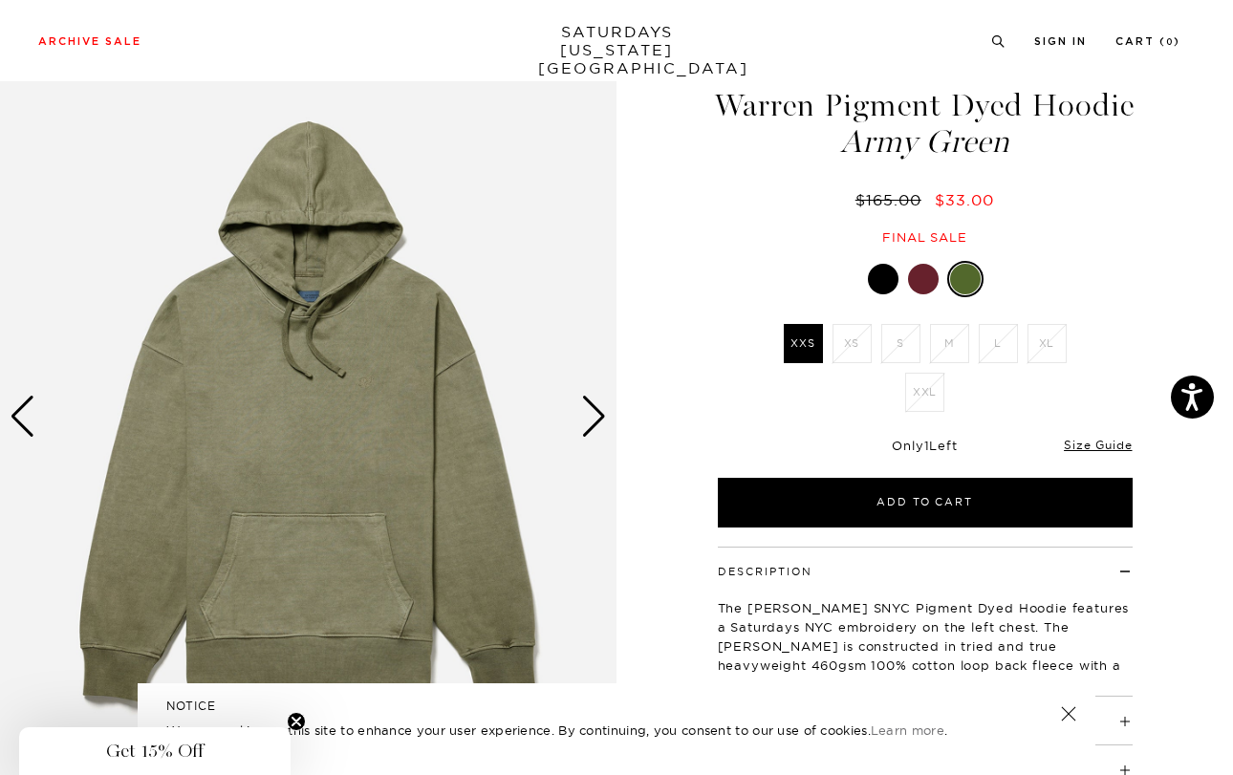
click at [917, 269] on div at bounding box center [923, 279] width 31 height 31
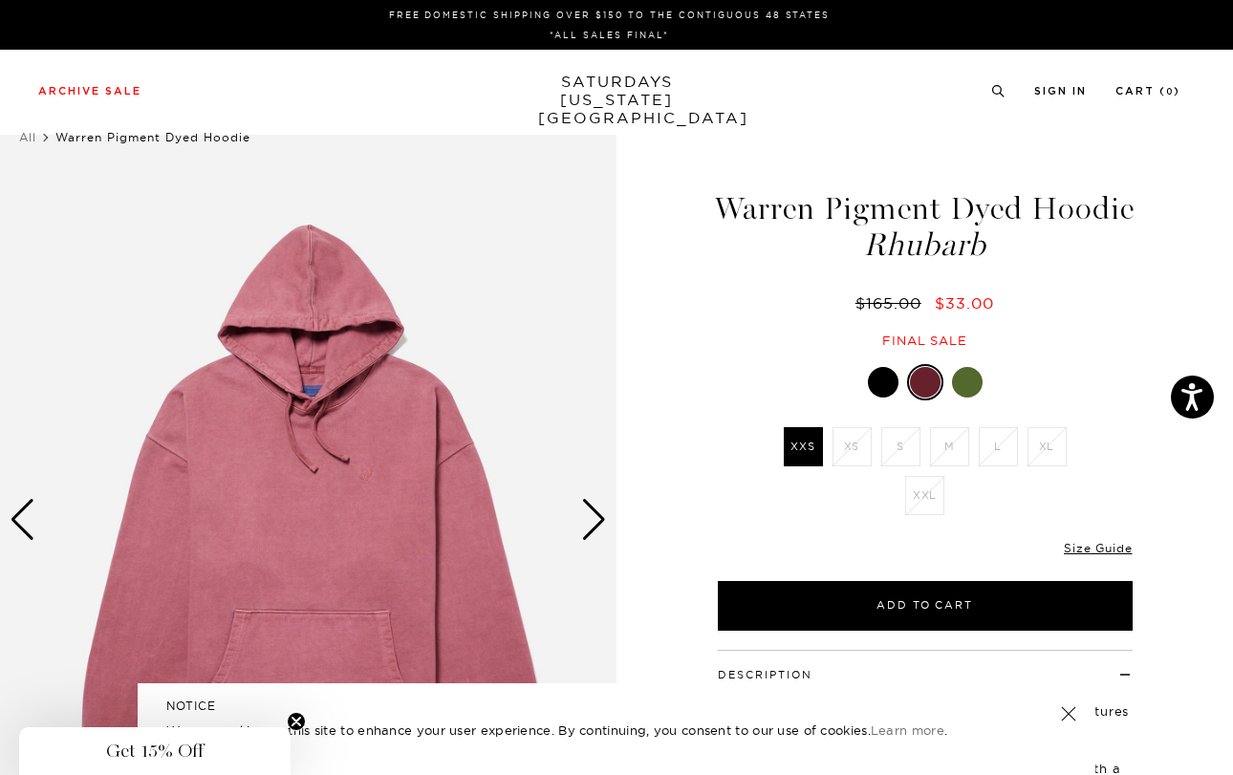
click at [881, 376] on div at bounding box center [883, 382] width 31 height 31
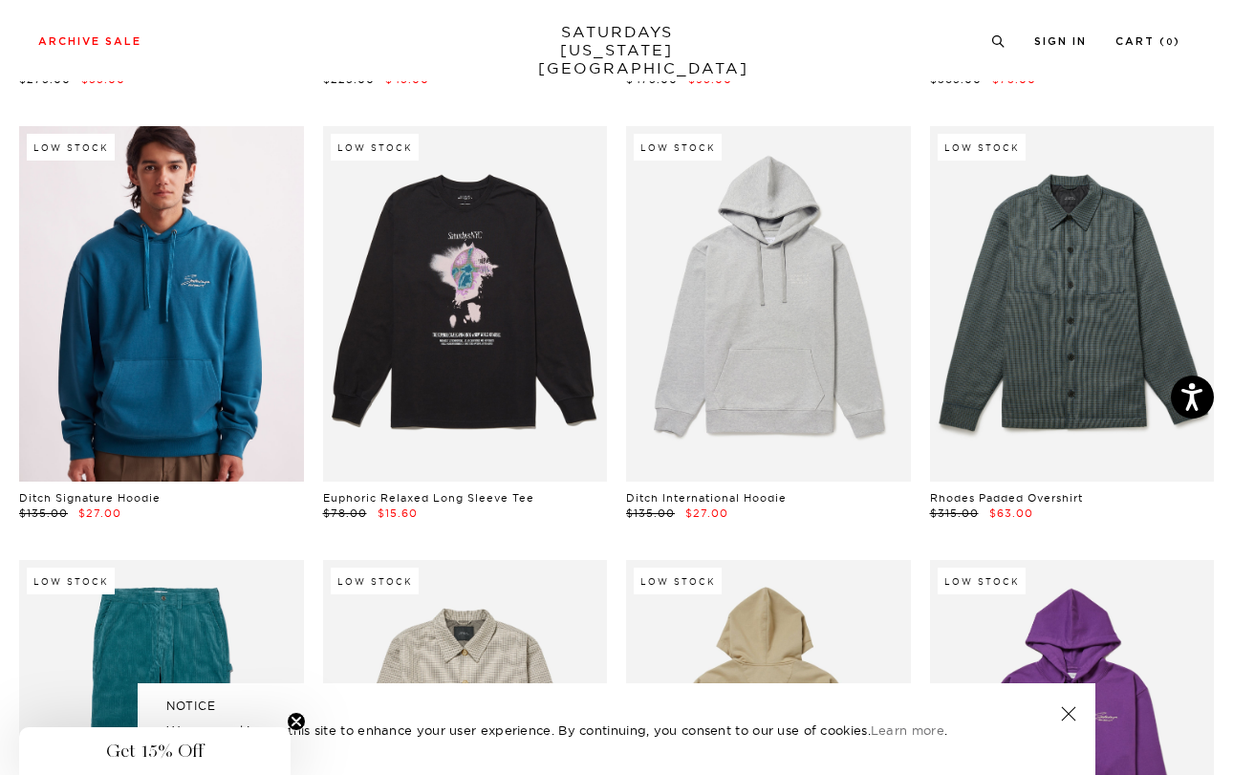
scroll to position [10541, 0]
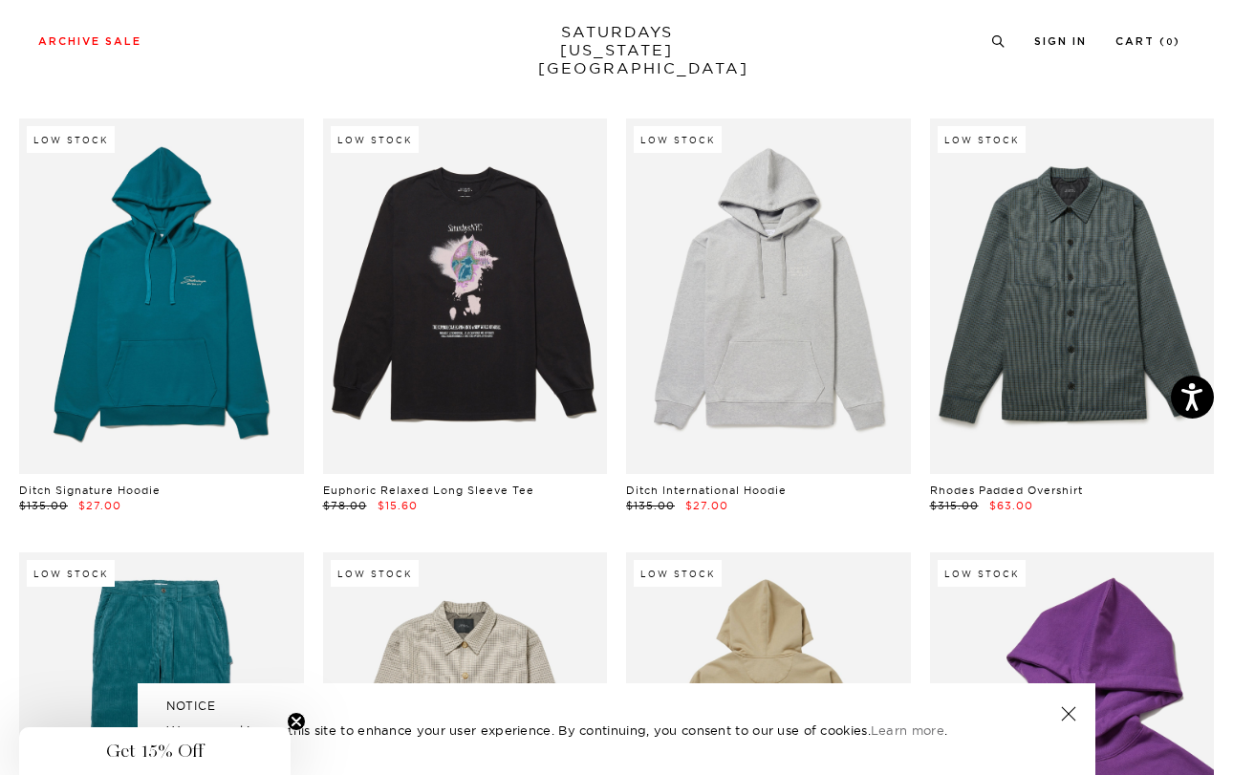
click at [1032, 552] on link at bounding box center [1072, 729] width 285 height 355
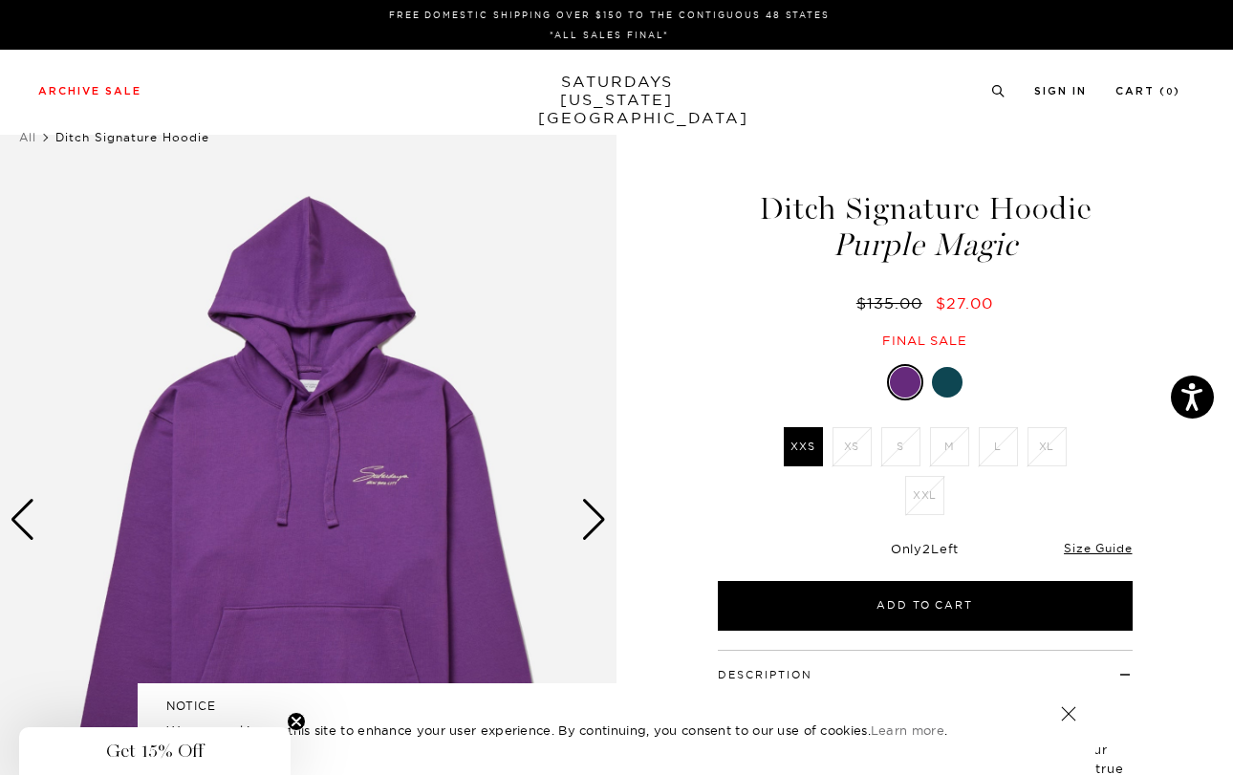
click at [394, 454] on img at bounding box center [308, 520] width 616 height 770
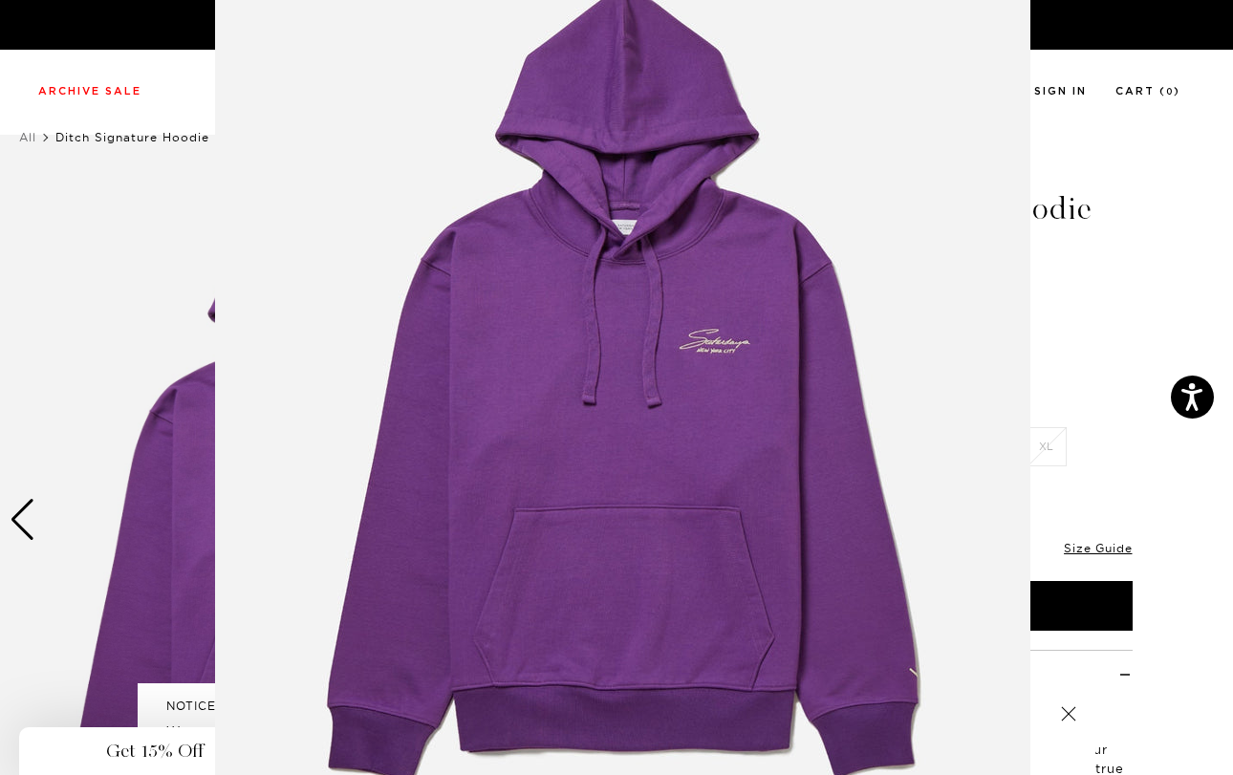
scroll to position [93, 0]
click at [706, 382] on img at bounding box center [622, 396] width 815 height 978
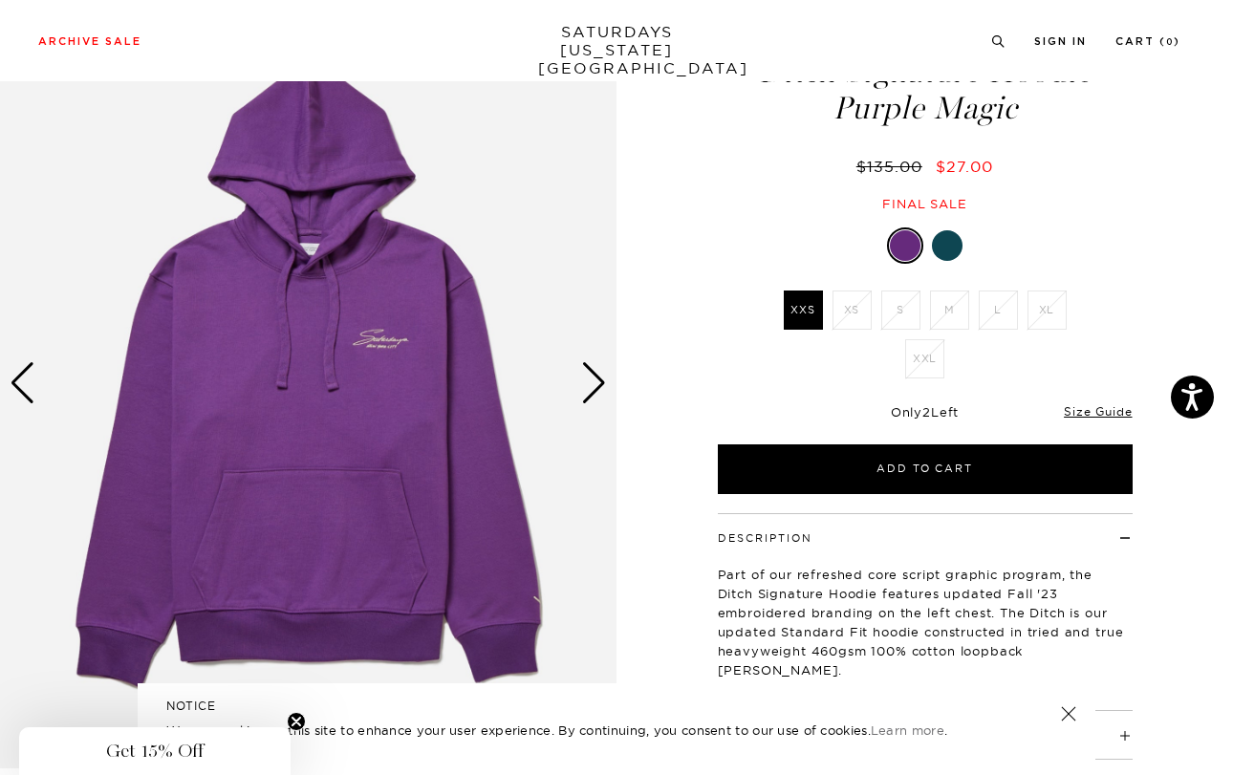
scroll to position [133, 0]
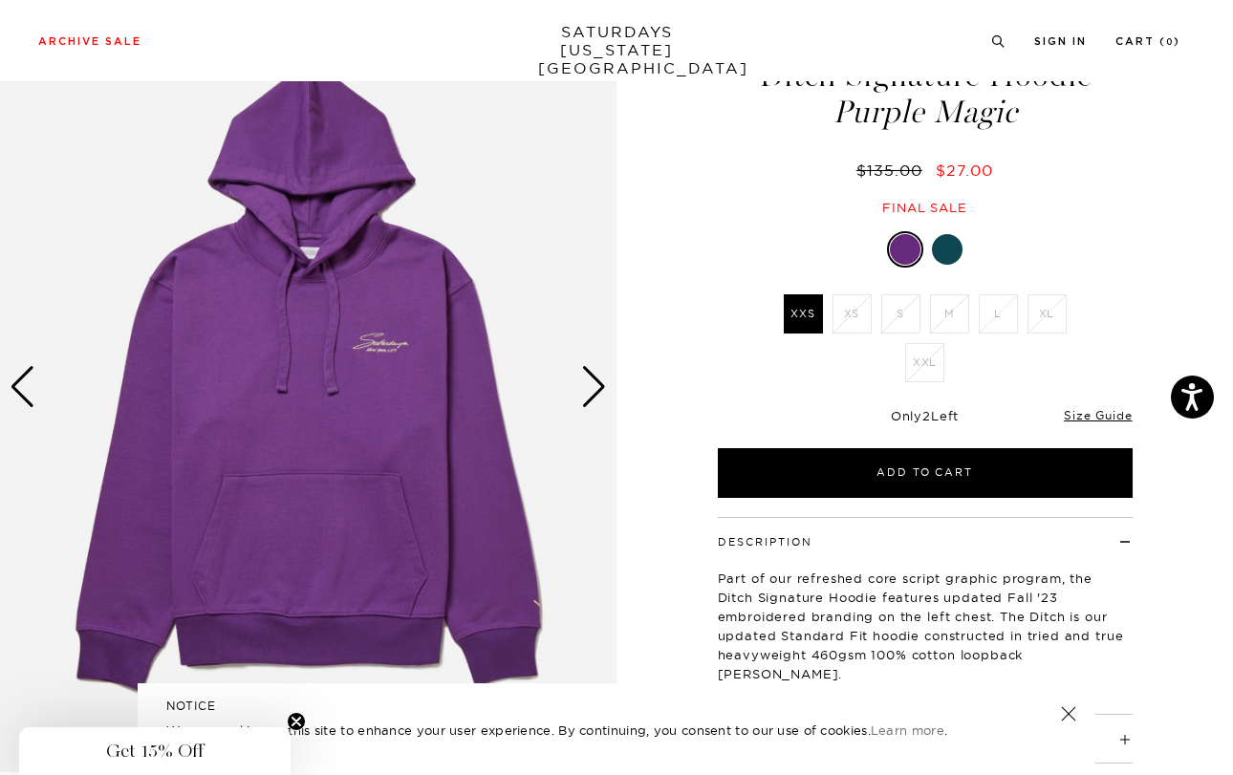
click at [594, 366] on div "Next slide" at bounding box center [594, 387] width 26 height 42
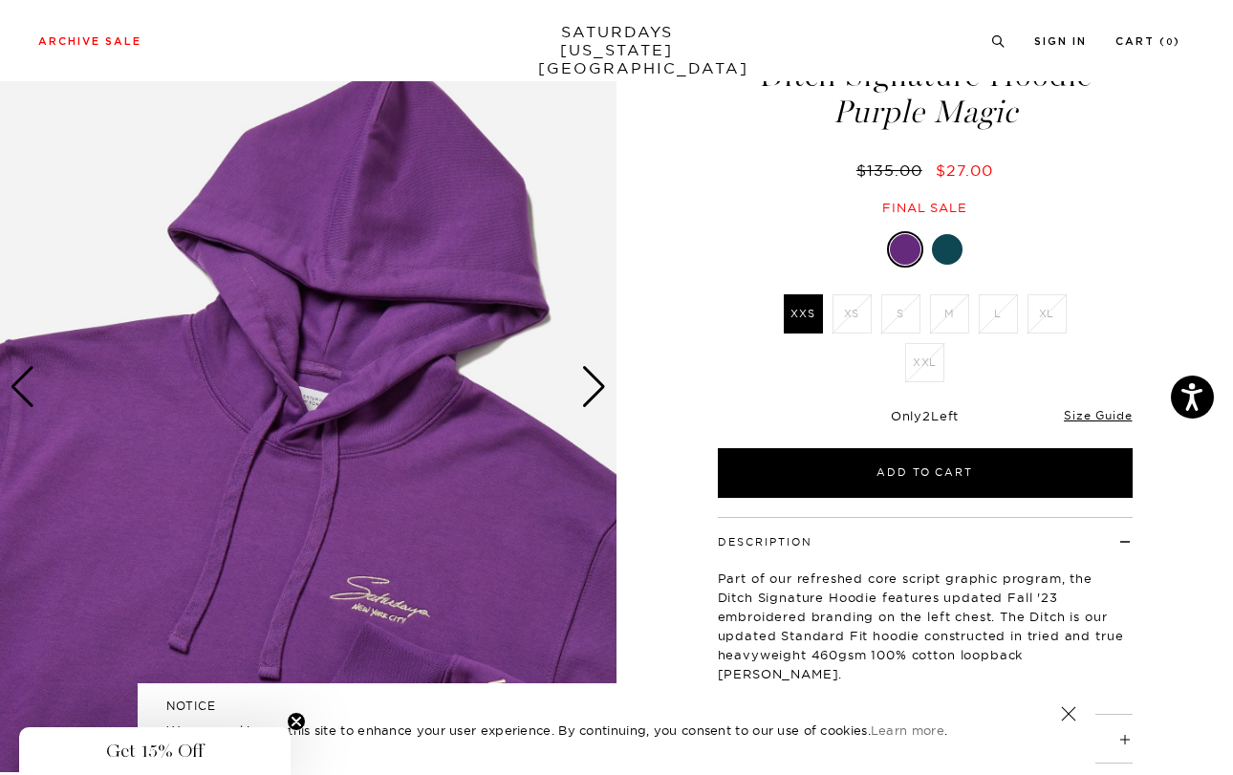
click at [594, 366] on div "Next slide" at bounding box center [594, 387] width 26 height 42
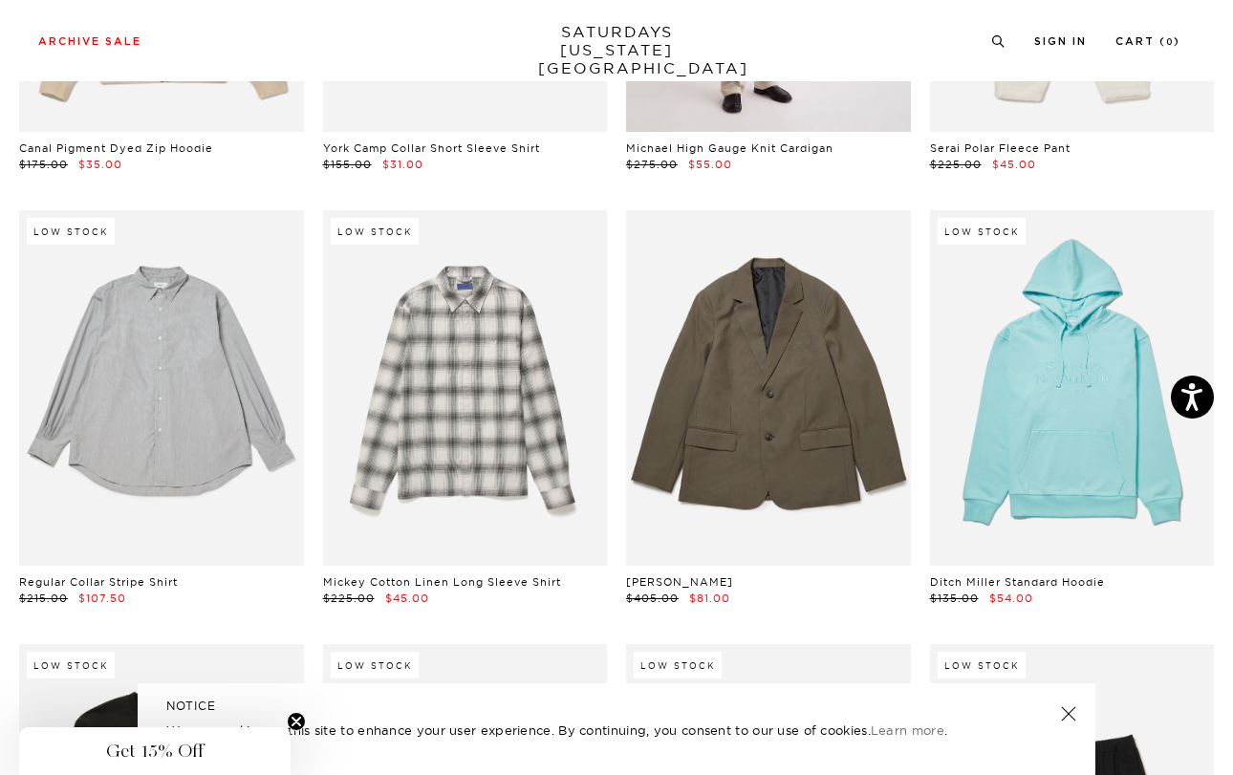
scroll to position [15227, 0]
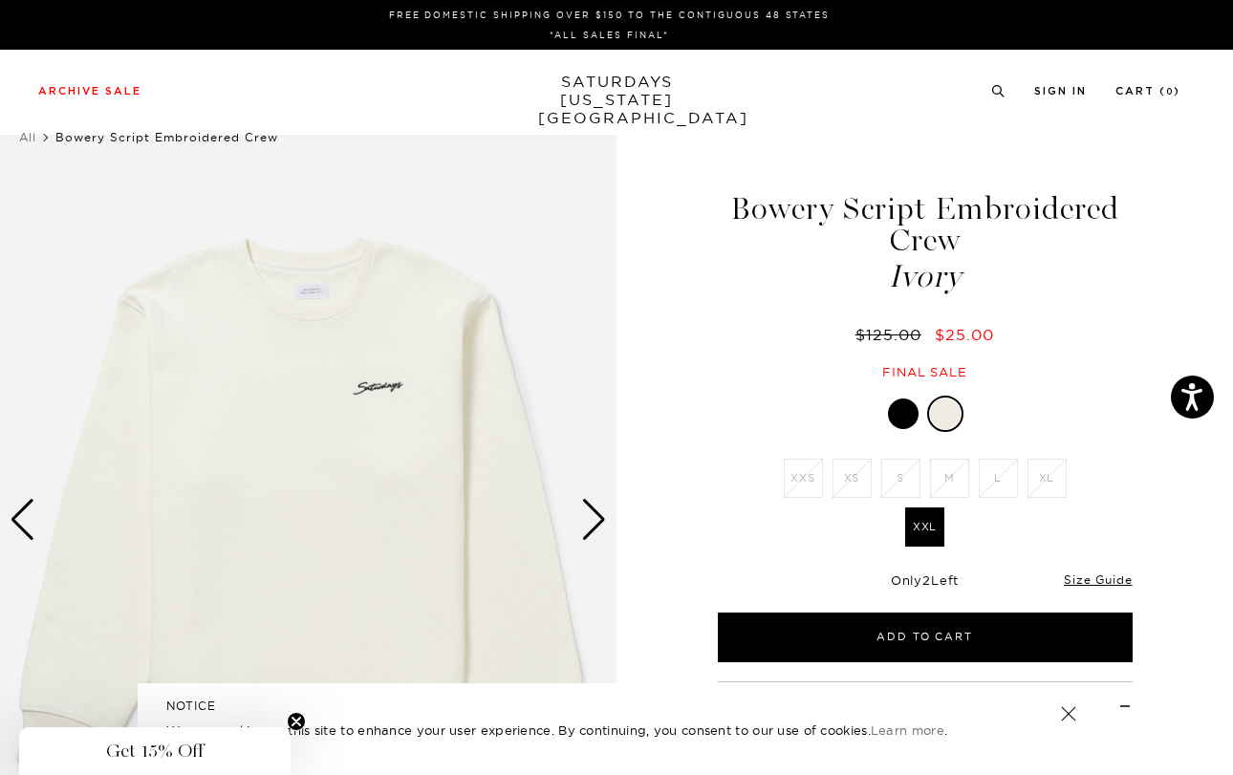
click at [910, 398] on div at bounding box center [903, 413] width 31 height 31
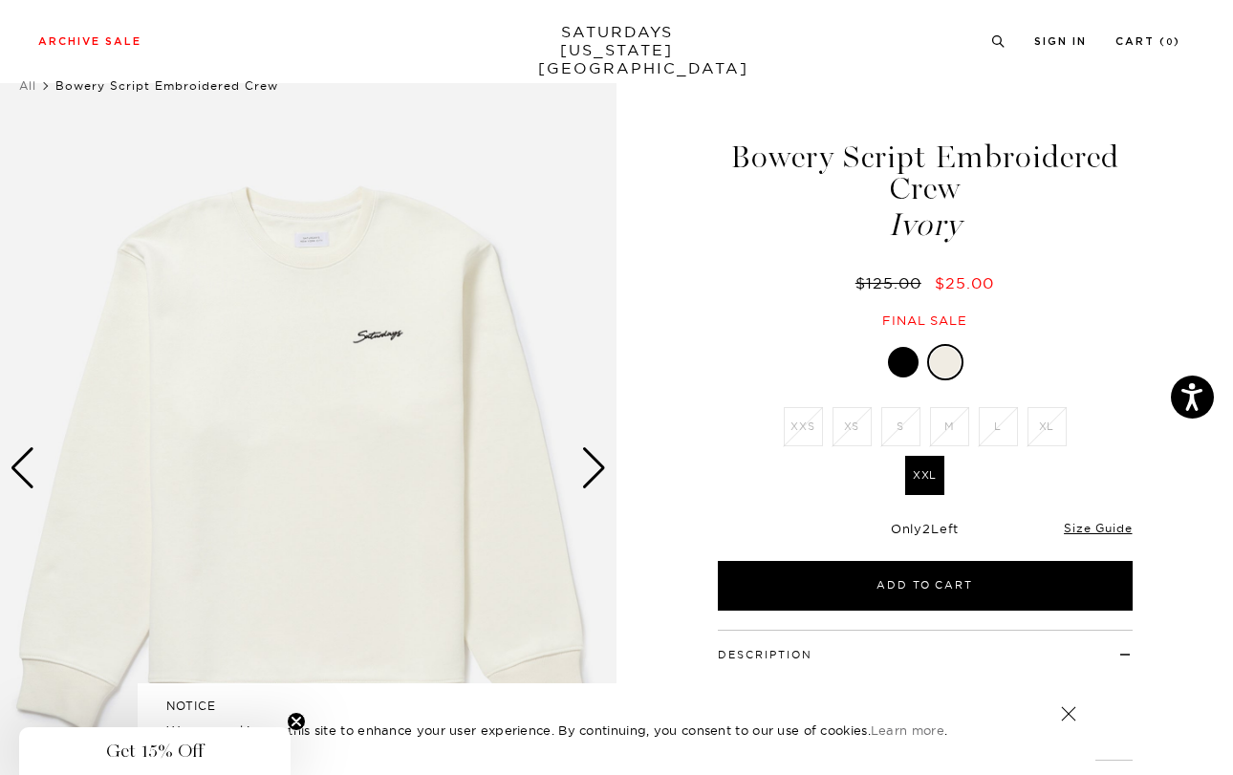
scroll to position [54, 0]
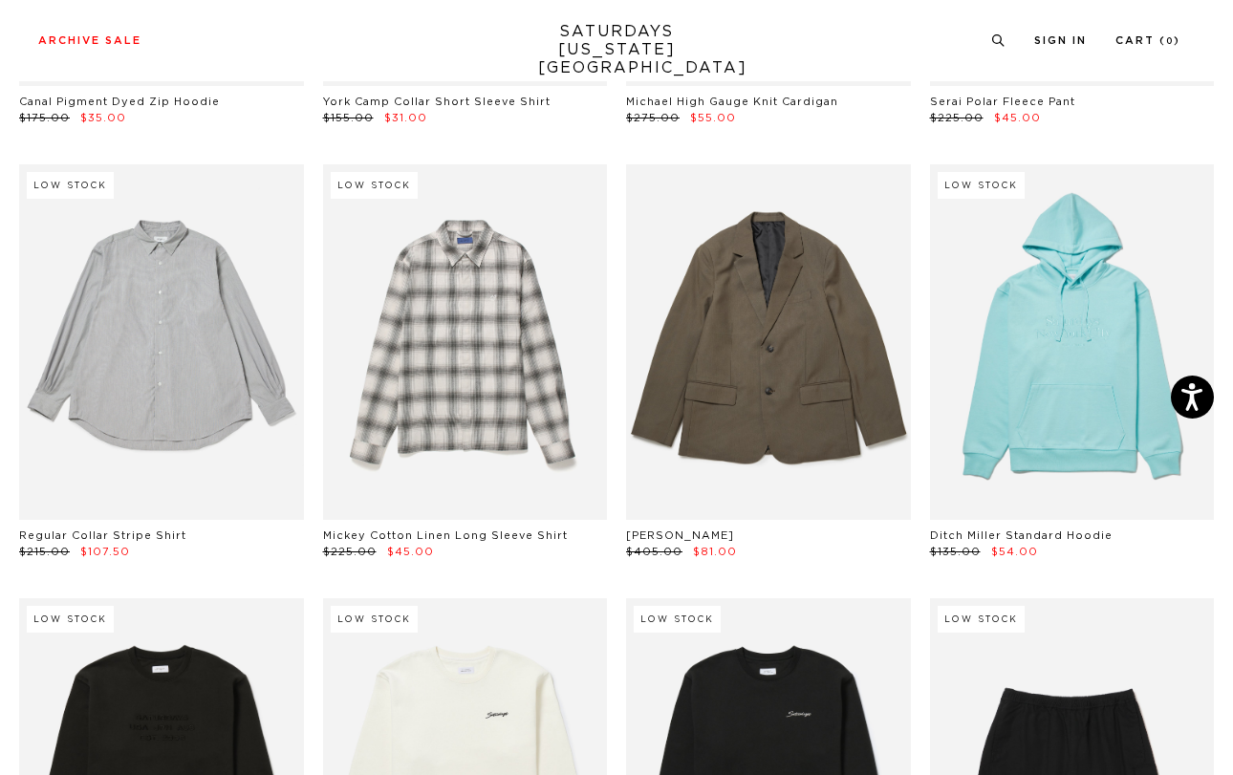
scroll to position [15227, 0]
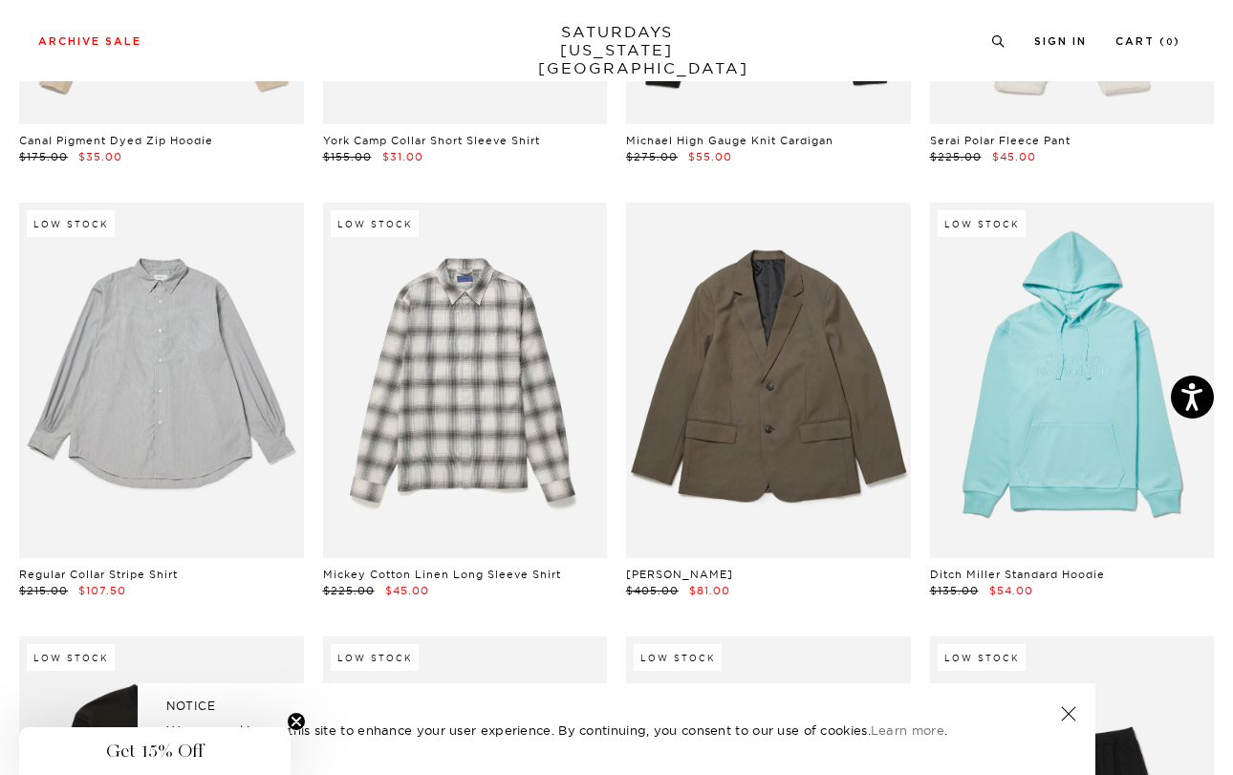
click at [1066, 705] on link at bounding box center [1068, 713] width 27 height 27
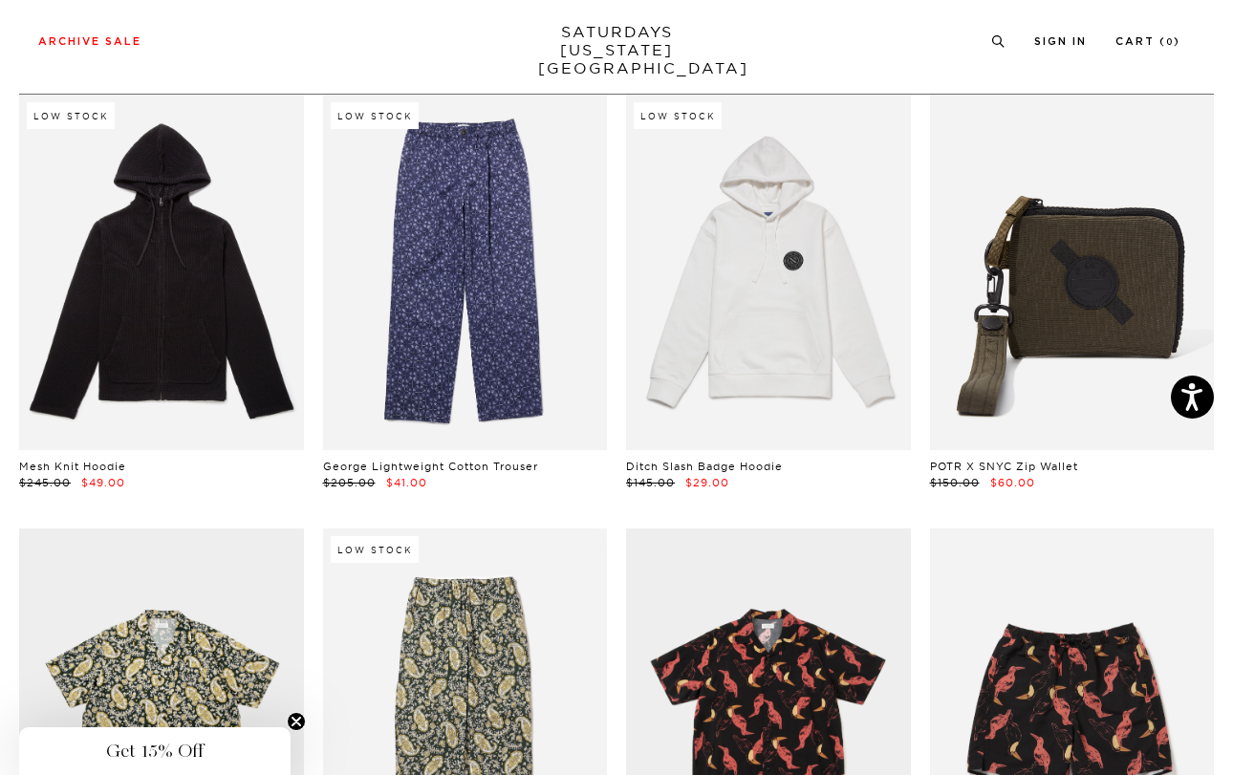
scroll to position [0, 0]
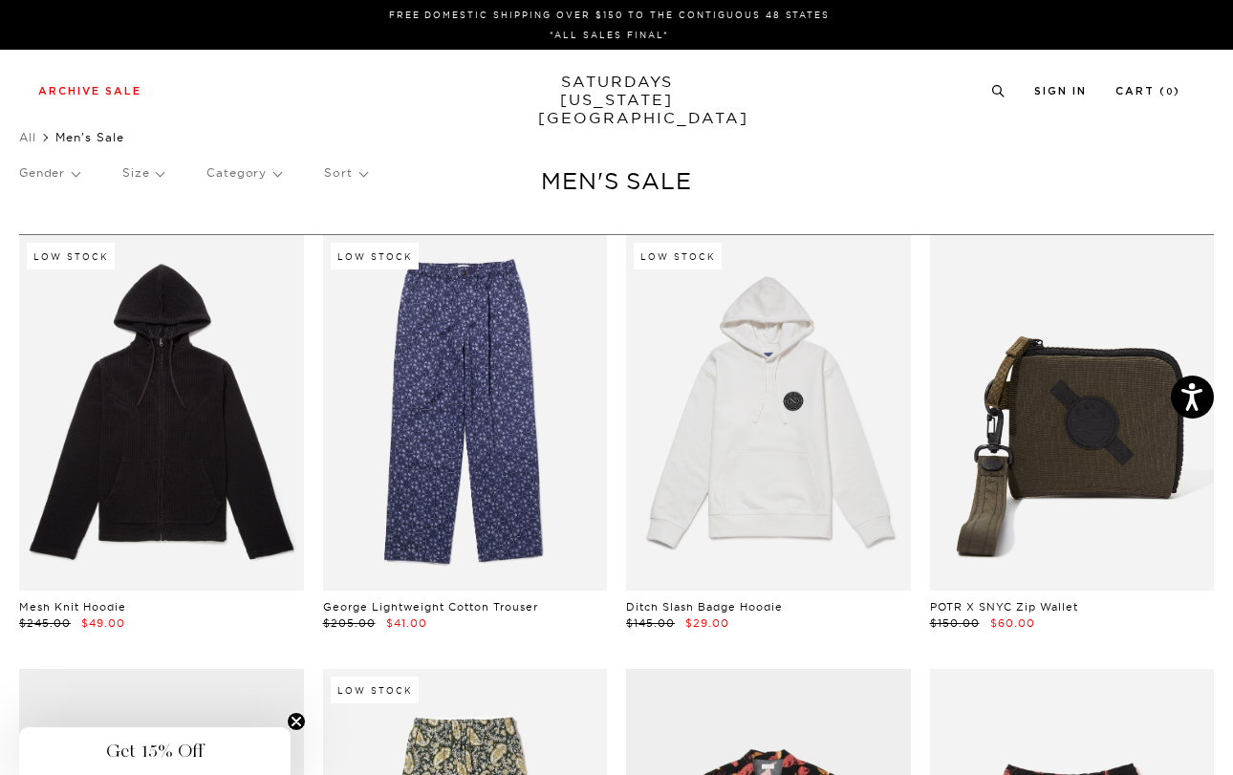
click at [163, 171] on p "Size" at bounding box center [142, 173] width 41 height 44
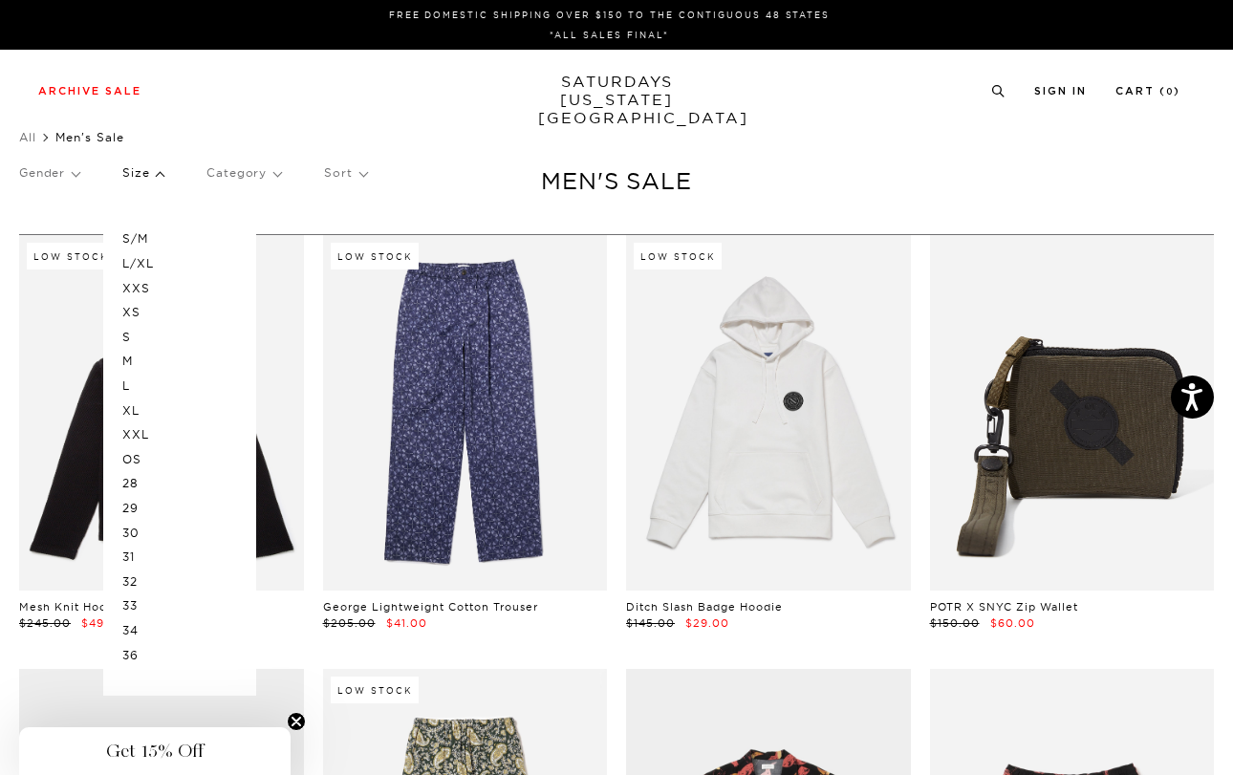
click at [146, 333] on p "S" at bounding box center [179, 337] width 115 height 25
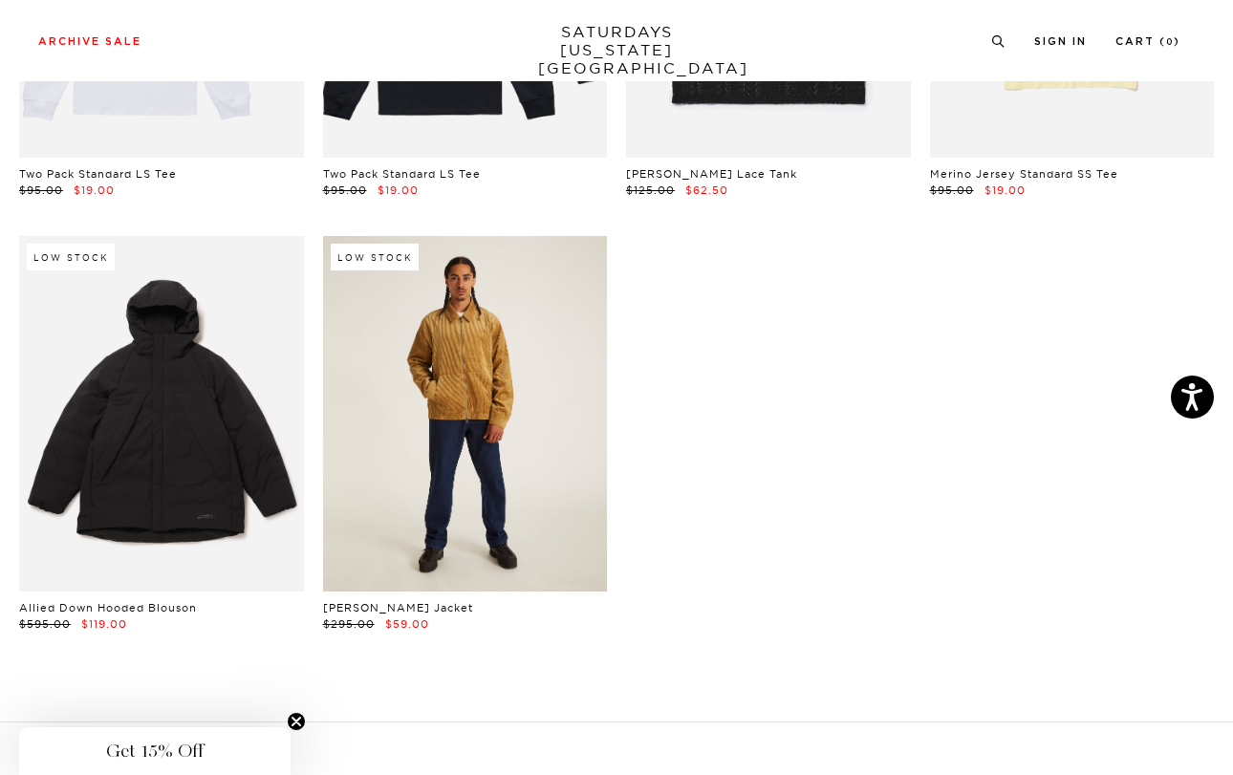
scroll to position [6145, 0]
